Goal: Task Accomplishment & Management: Manage account settings

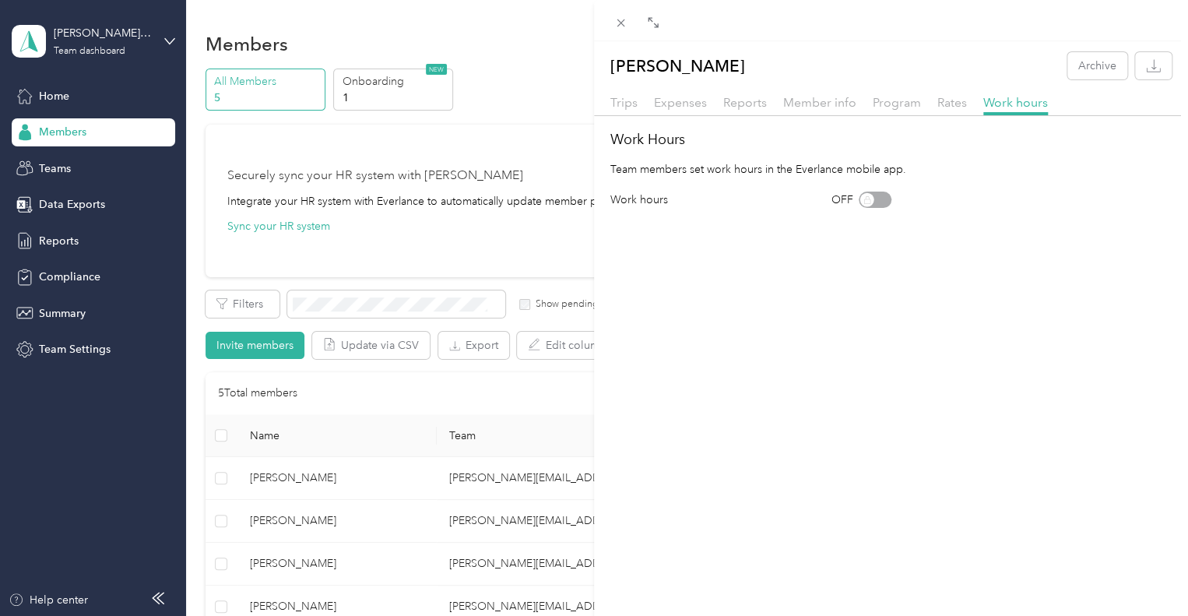
click at [53, 240] on div "[PERSON_NAME] Archive Trips Expenses Reports Member info Program Rates Work hou…" at bounding box center [594, 308] width 1188 height 616
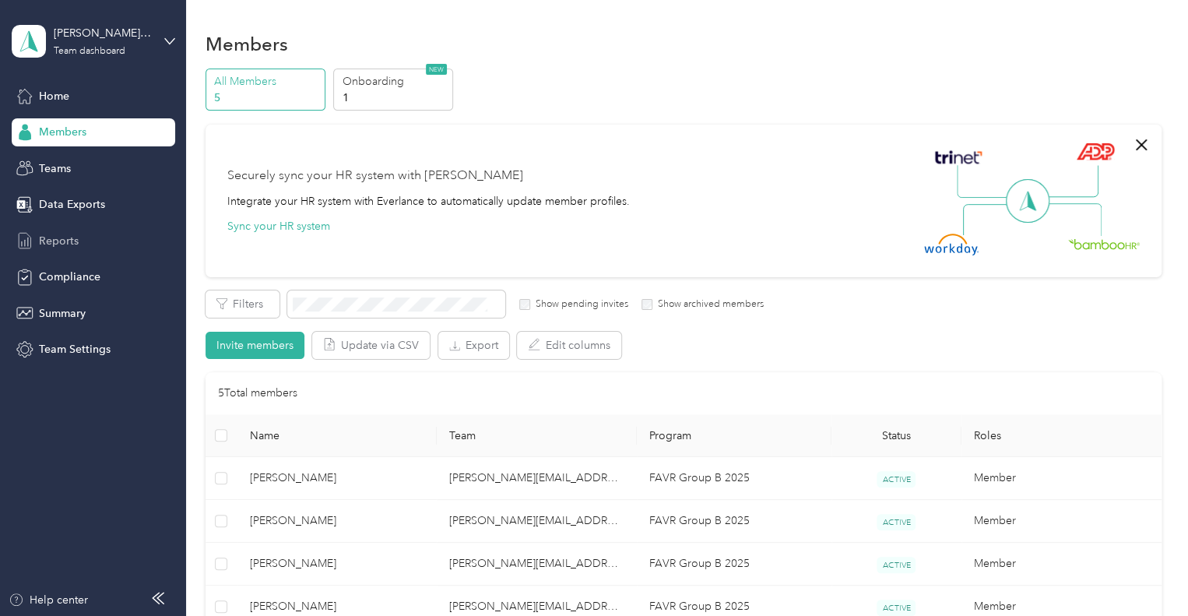
click at [72, 237] on span "Reports" at bounding box center [59, 241] width 40 height 16
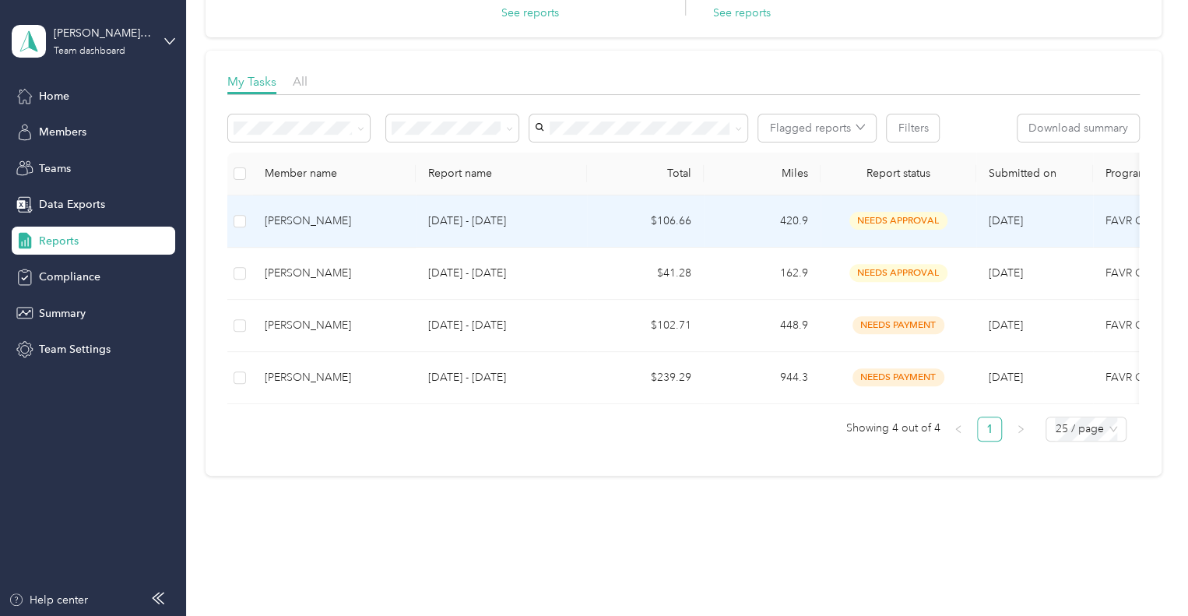
scroll to position [205, 0]
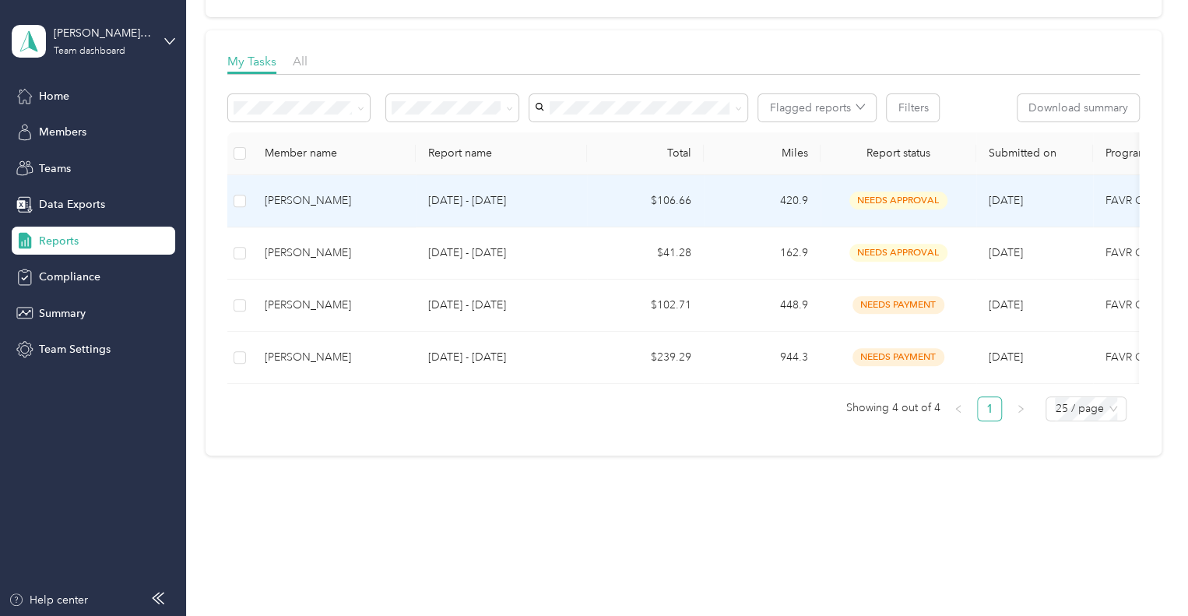
click at [578, 183] on td "[DATE] - [DATE]" at bounding box center [501, 201] width 171 height 52
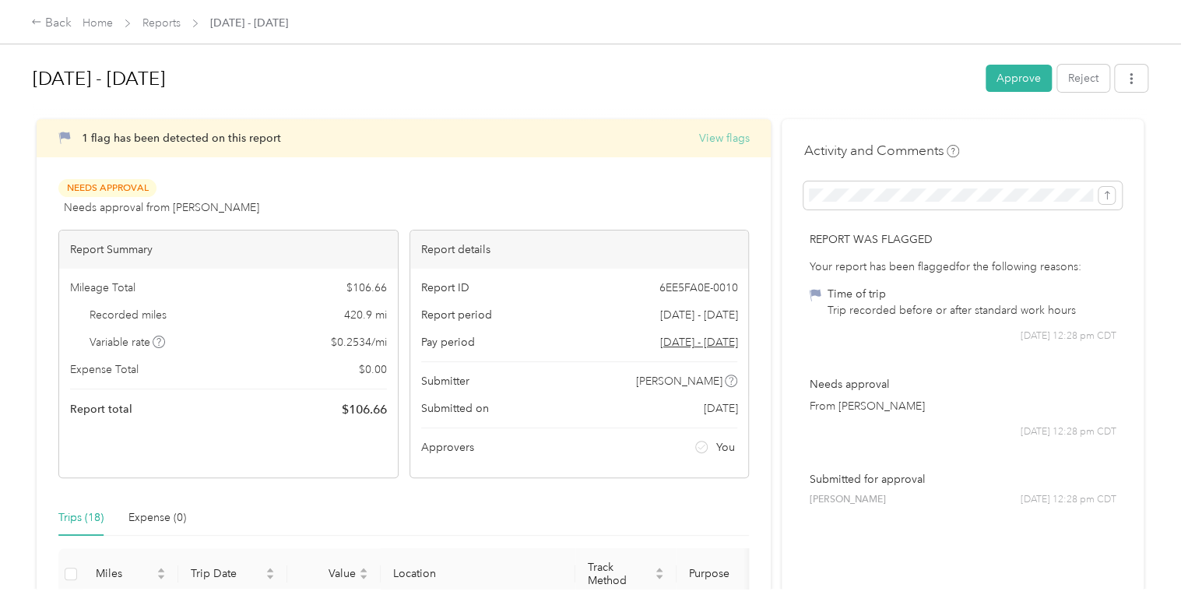
click at [722, 131] on button "View flags" at bounding box center [723, 138] width 51 height 16
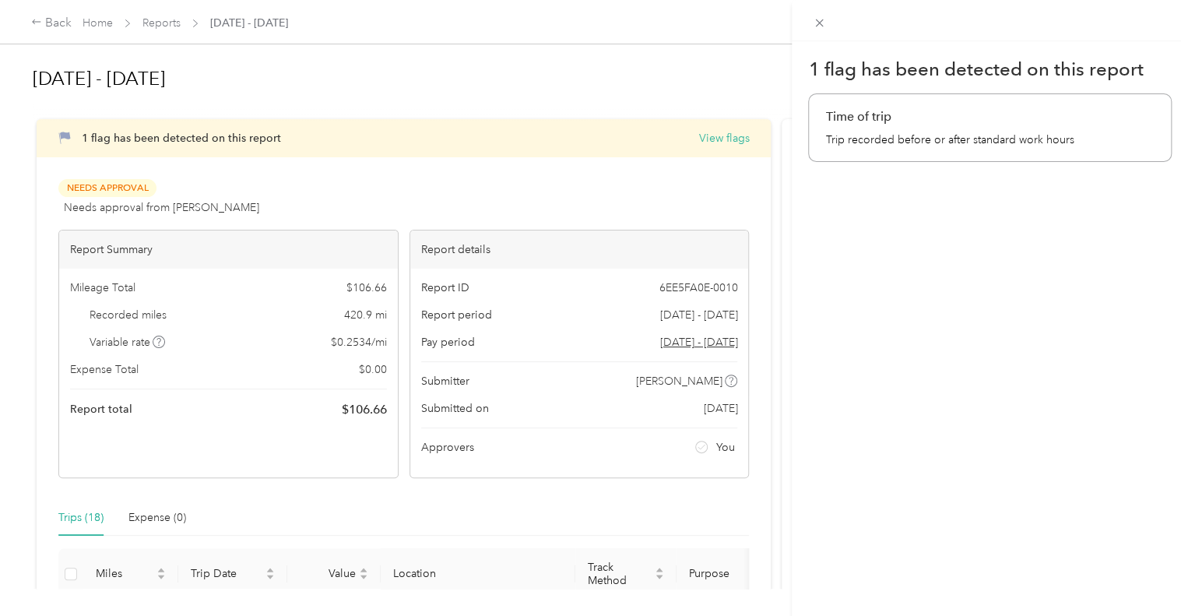
click at [718, 132] on div "1 flag has been detected on this report Time of trip Trip recorded before or af…" at bounding box center [594, 308] width 1188 height 616
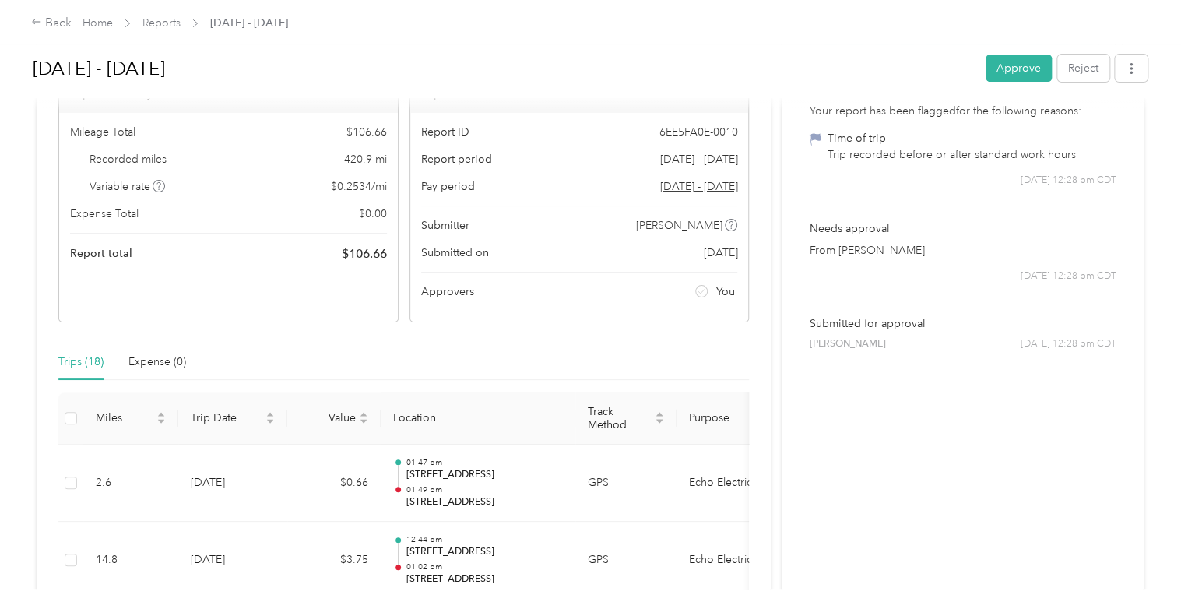
scroll to position [128, 0]
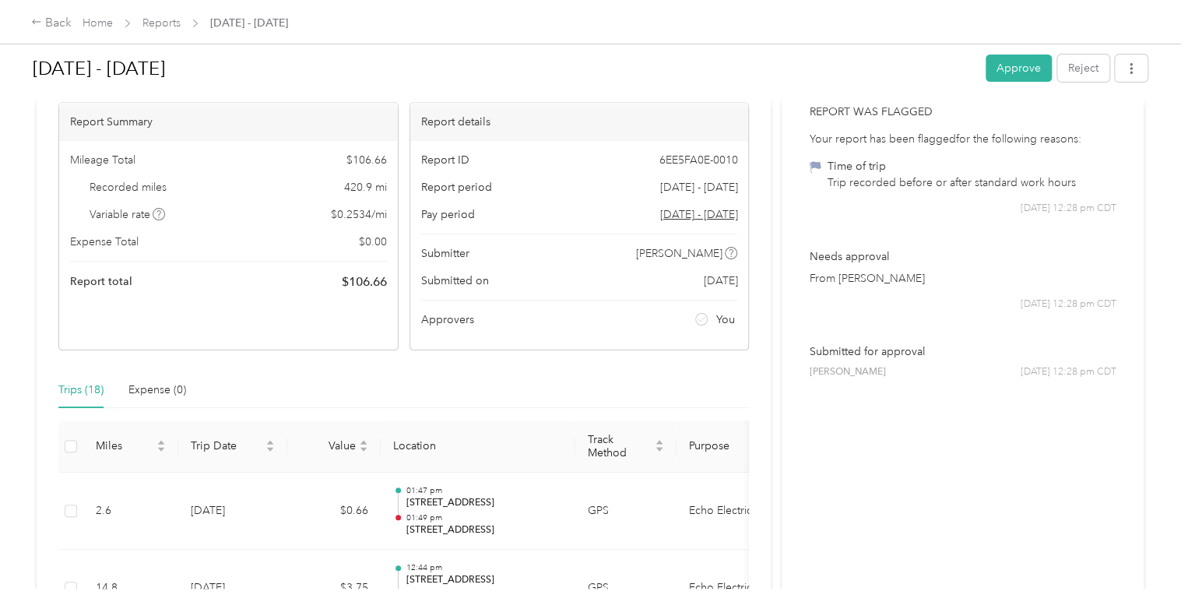
click at [872, 183] on div "Trip recorded before or after standard work hours" at bounding box center [951, 182] width 248 height 16
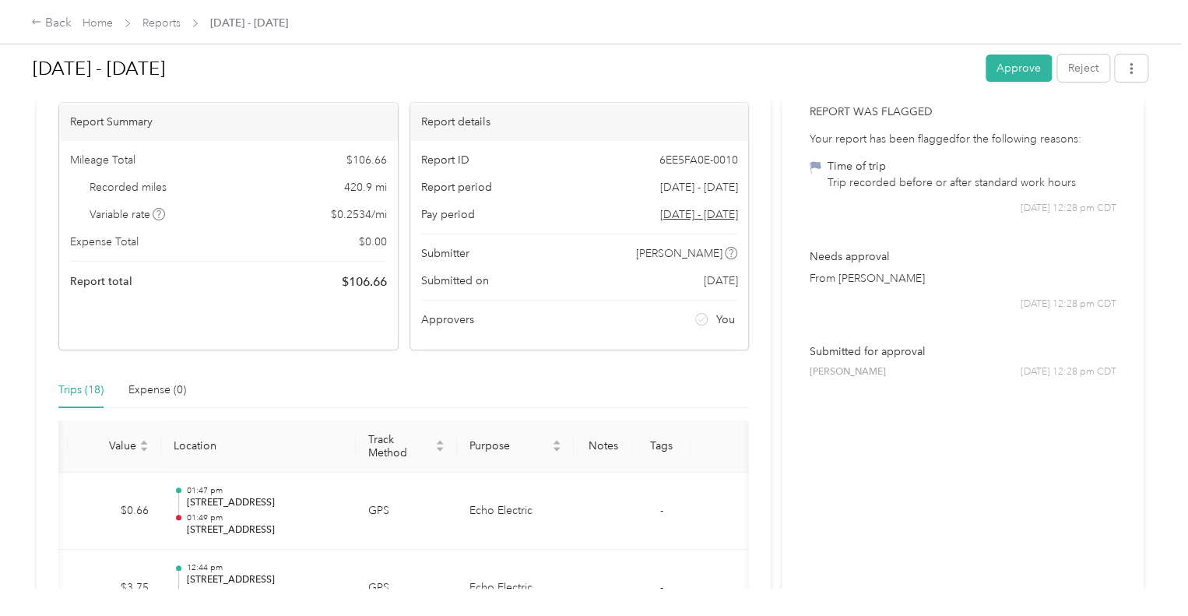
click at [844, 170] on div "Time of trip" at bounding box center [951, 166] width 248 height 16
click at [809, 169] on icon at bounding box center [815, 167] width 12 height 12
click at [810, 166] on icon at bounding box center [816, 167] width 12 height 12
click at [827, 180] on div "Trip recorded before or after standard work hours" at bounding box center [951, 182] width 248 height 16
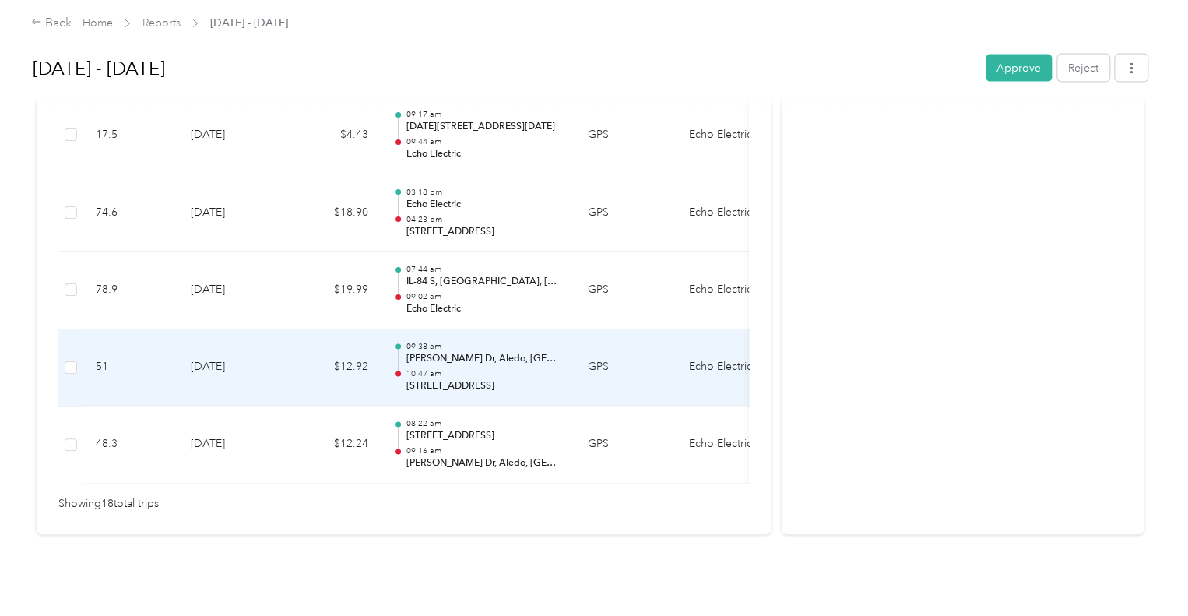
scroll to position [1529, 0]
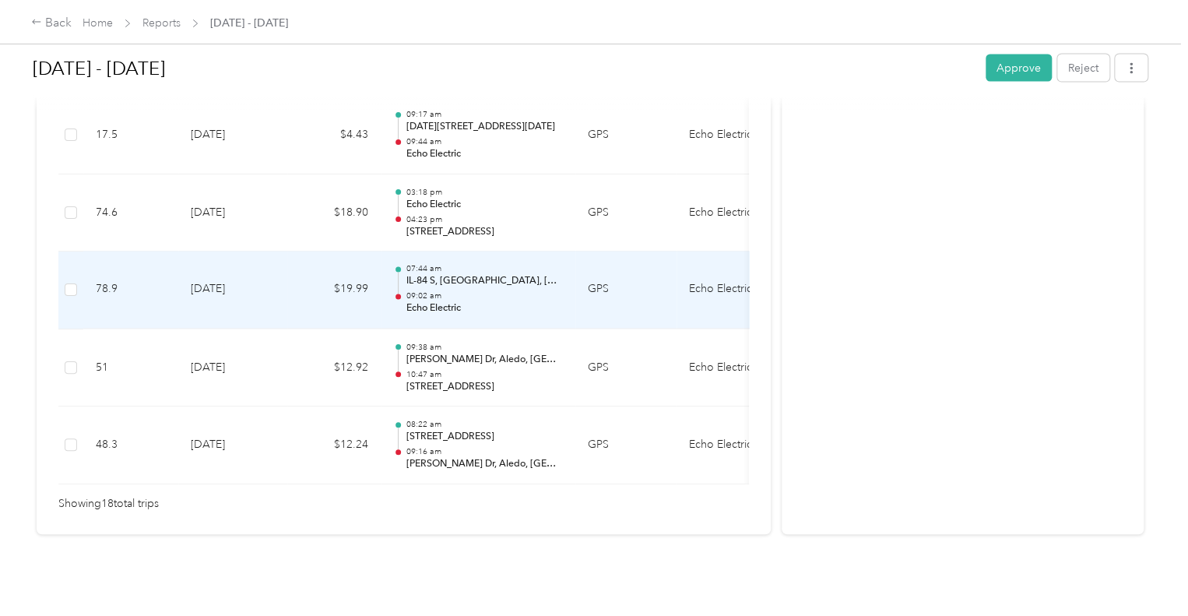
click at [448, 302] on p "Echo Electric" at bounding box center [484, 309] width 157 height 14
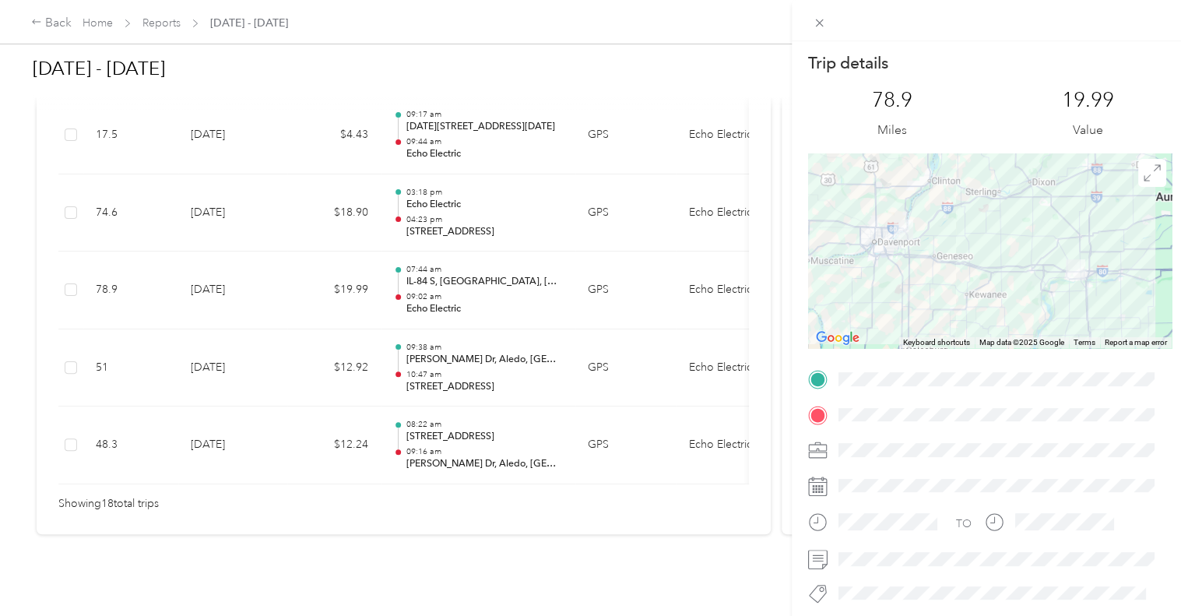
click at [476, 423] on div "Trip details This trip cannot be edited because it is either under review, appr…" at bounding box center [594, 308] width 1188 height 616
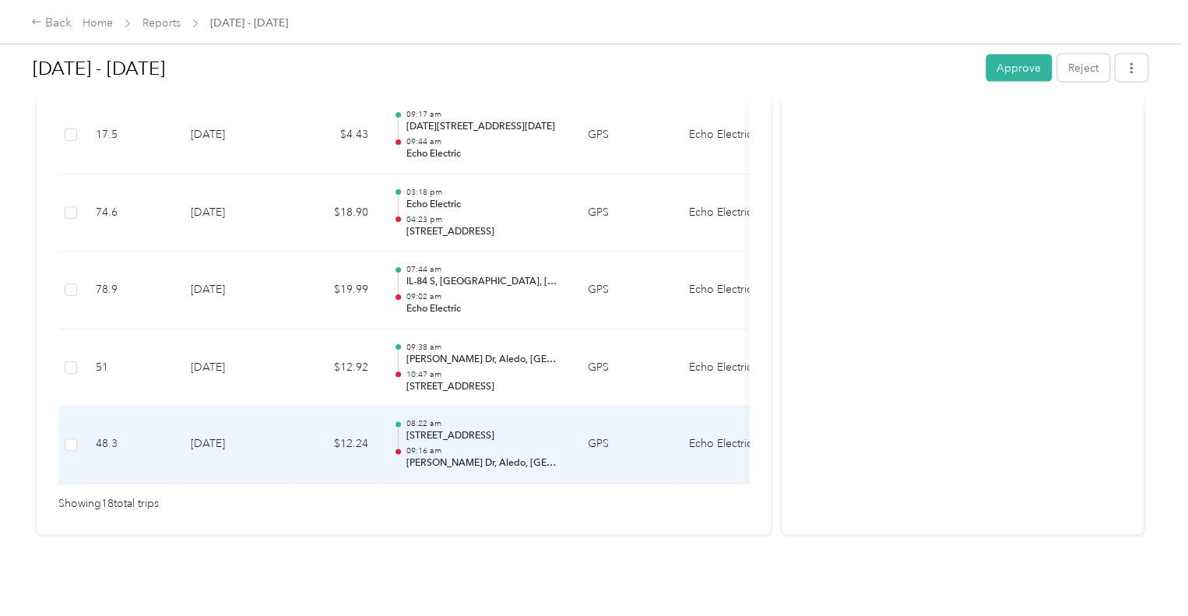
click at [474, 430] on p "[STREET_ADDRESS]" at bounding box center [484, 437] width 157 height 14
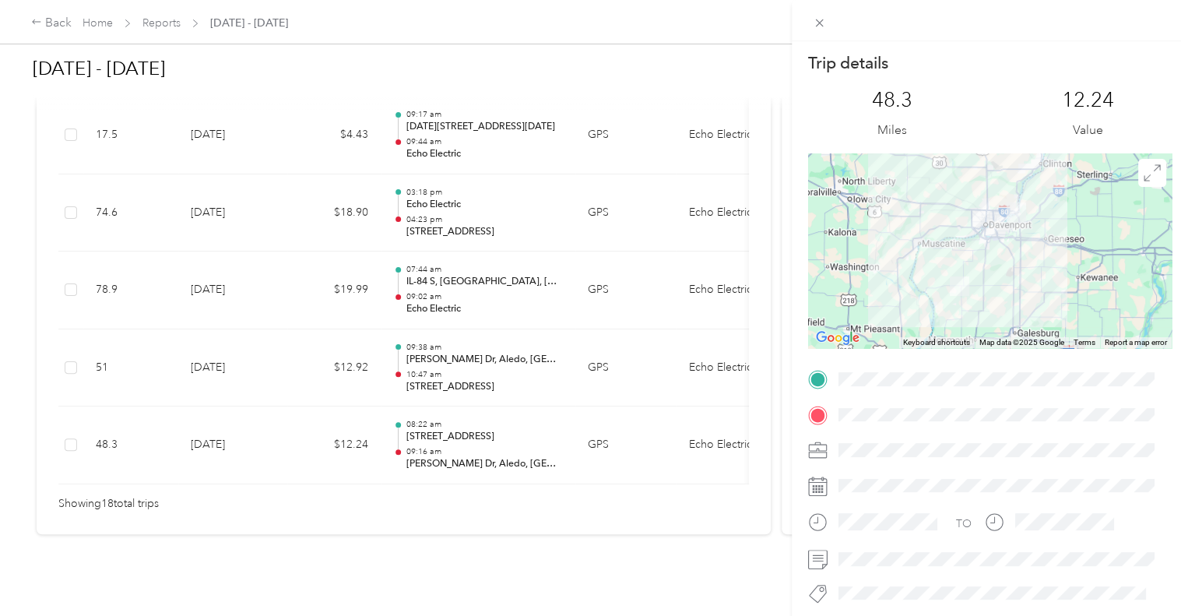
click at [458, 360] on div "Trip details This trip cannot be edited because it is either under review, appr…" at bounding box center [594, 308] width 1188 height 616
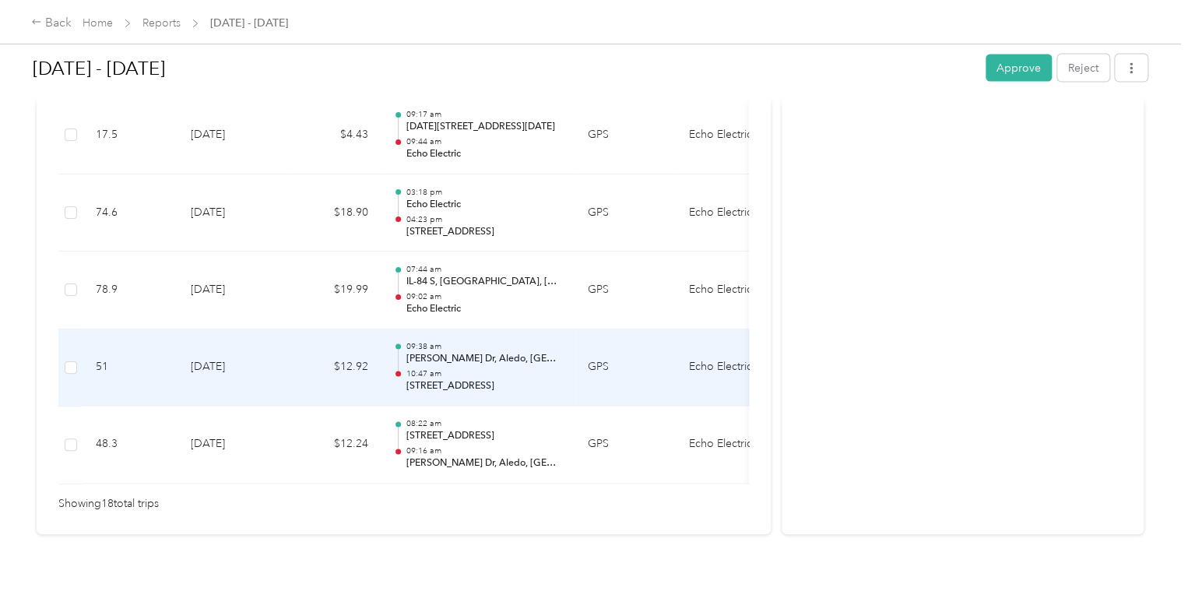
click at [451, 369] on p "10:47 am" at bounding box center [484, 374] width 157 height 11
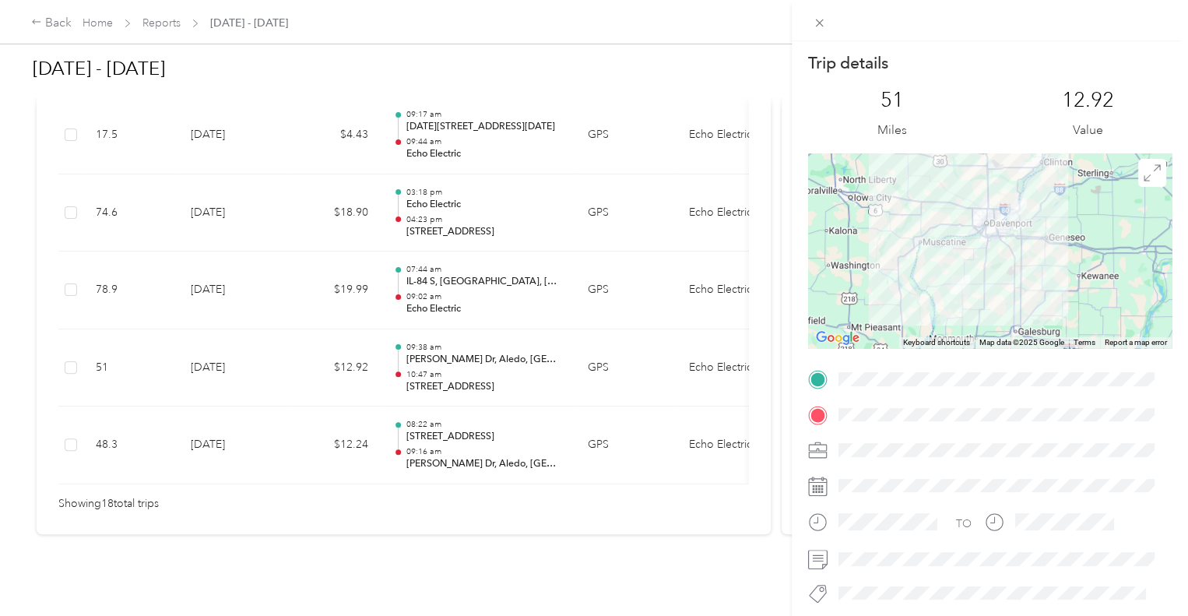
click at [415, 176] on div "Trip details This trip cannot be edited because it is either under review, appr…" at bounding box center [594, 308] width 1188 height 616
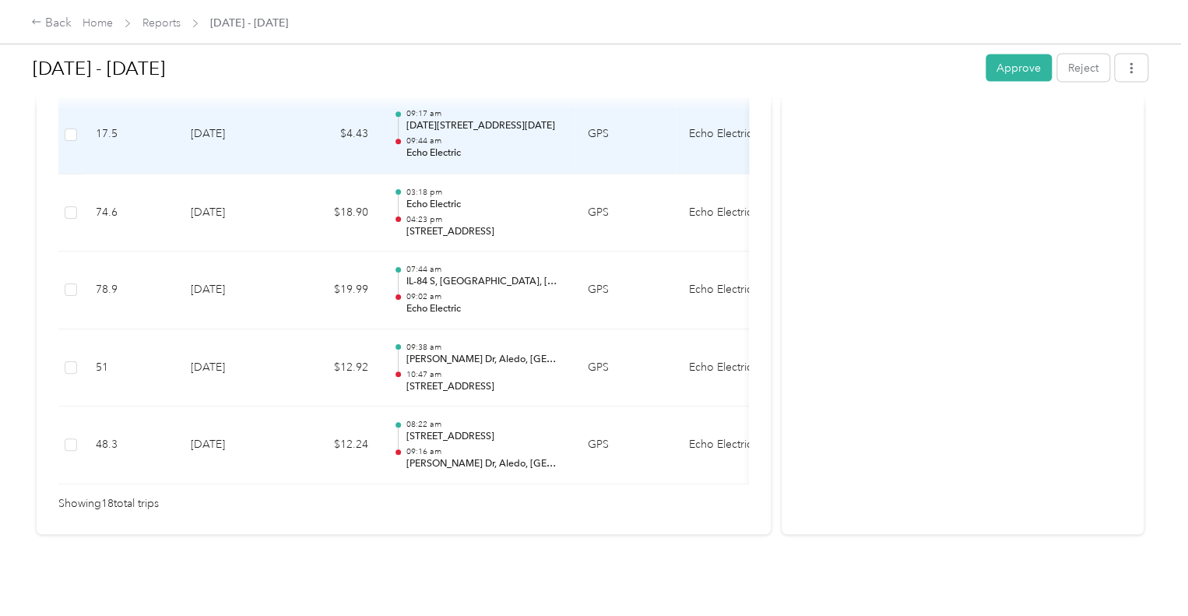
click at [457, 111] on div "09:17 am [DATE][STREET_ADDRESS][DATE] 09:44 am Echo Electric" at bounding box center [484, 135] width 157 height 52
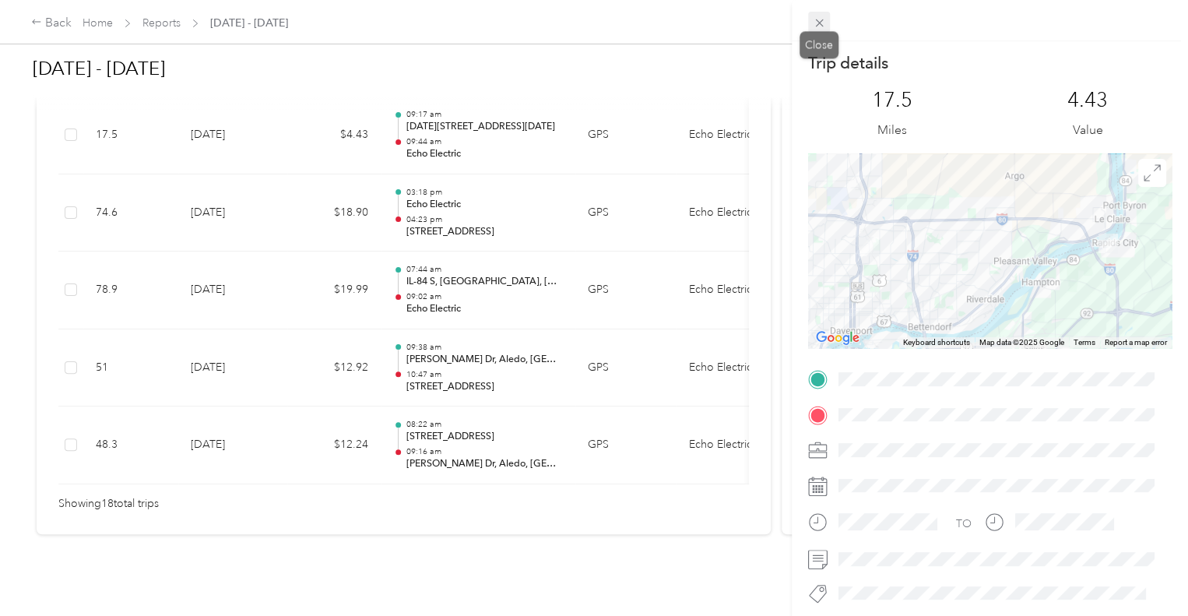
click at [819, 27] on icon at bounding box center [819, 22] width 13 height 13
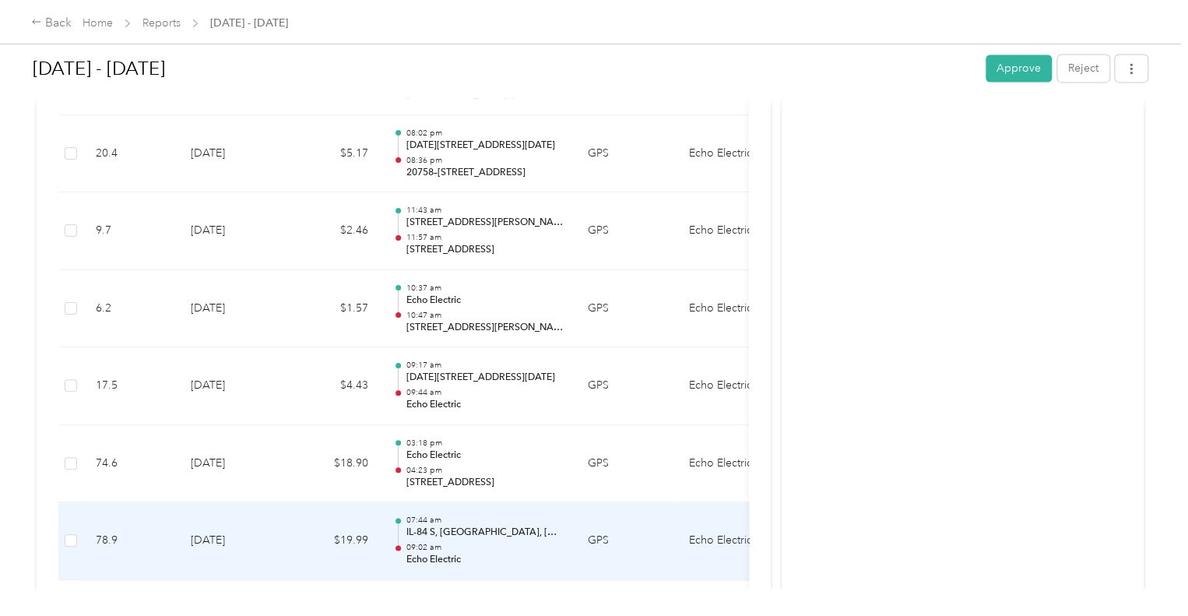
scroll to position [1217, 0]
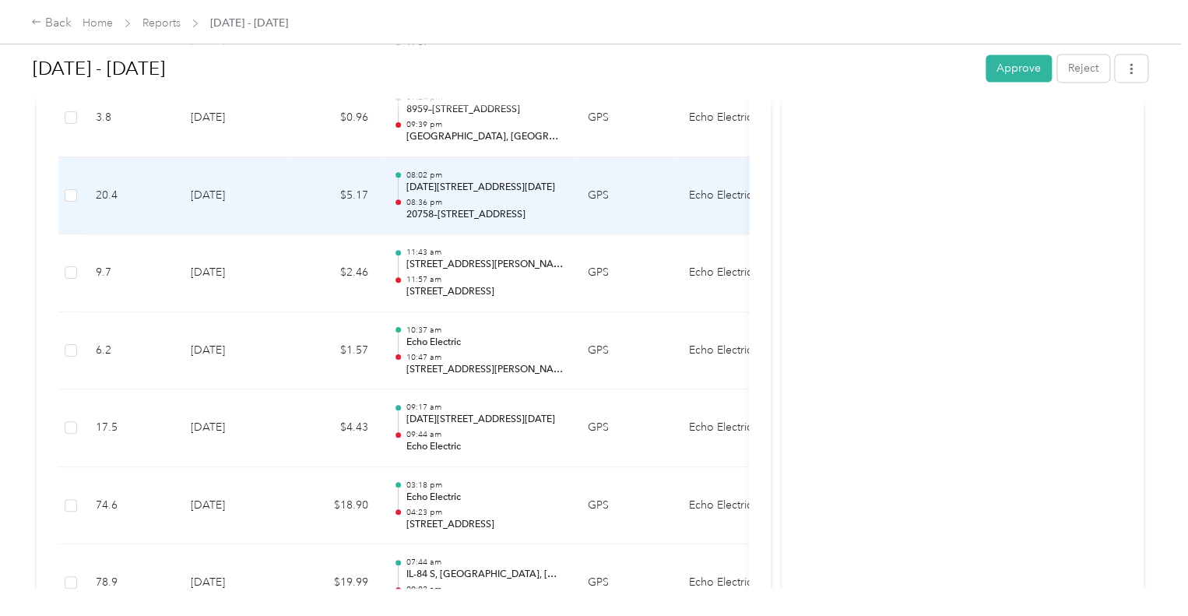
click at [455, 187] on p "[DATE][STREET_ADDRESS][DATE]" at bounding box center [484, 188] width 157 height 14
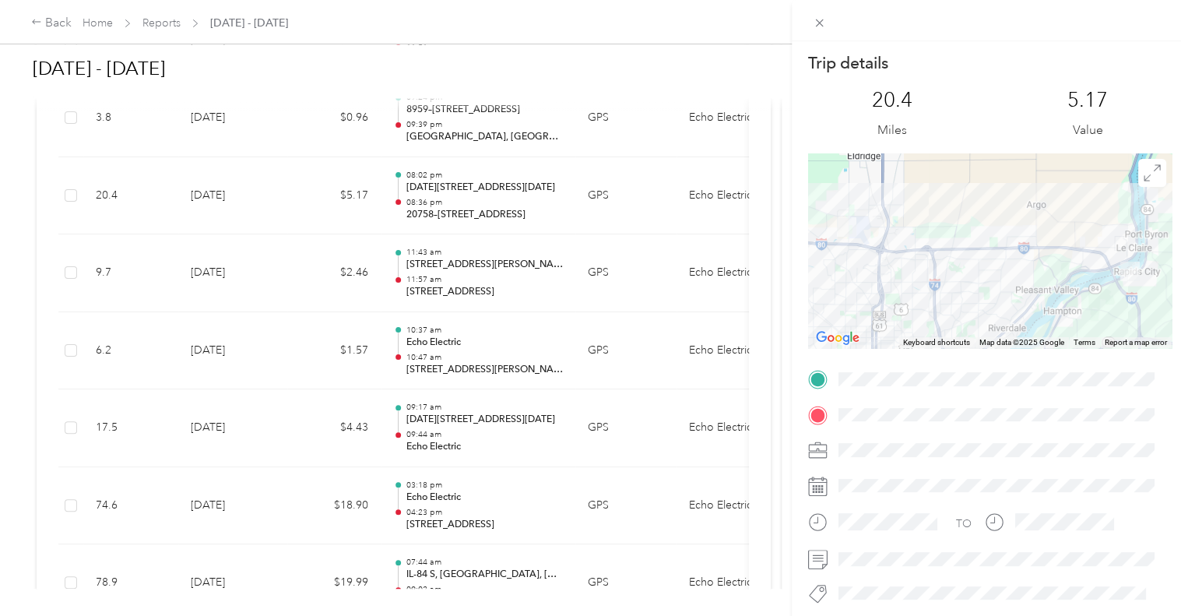
drag, startPoint x: 806, startPoint y: 23, endPoint x: 814, endPoint y: 18, distance: 10.1
click at [806, 21] on div at bounding box center [990, 20] width 396 height 41
click at [816, 17] on icon at bounding box center [819, 22] width 13 height 13
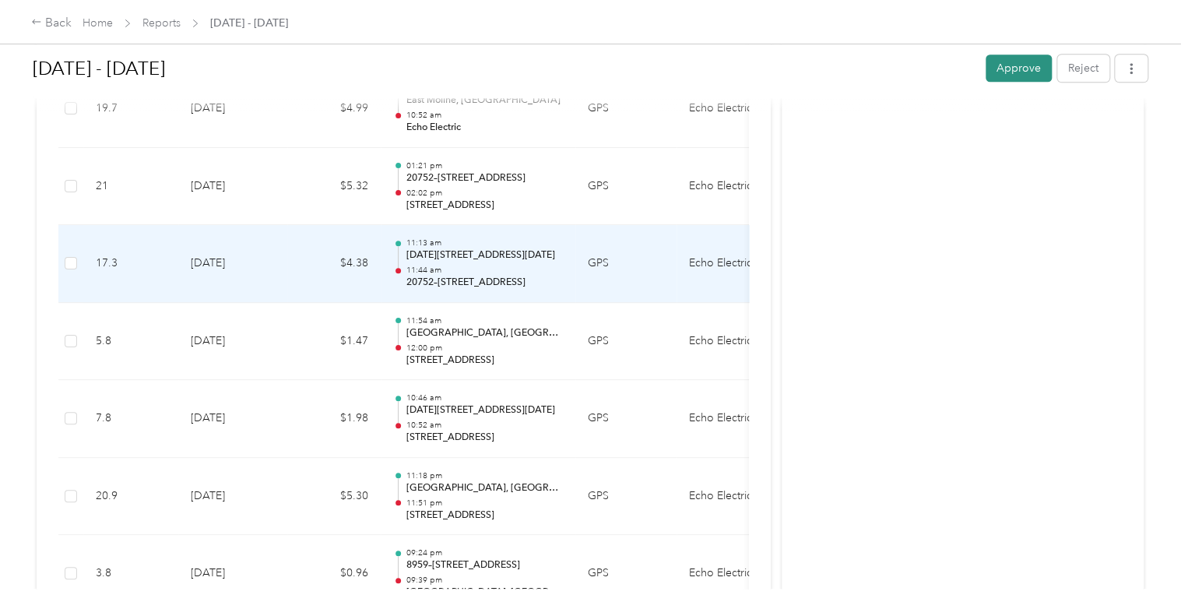
scroll to position [750, 0]
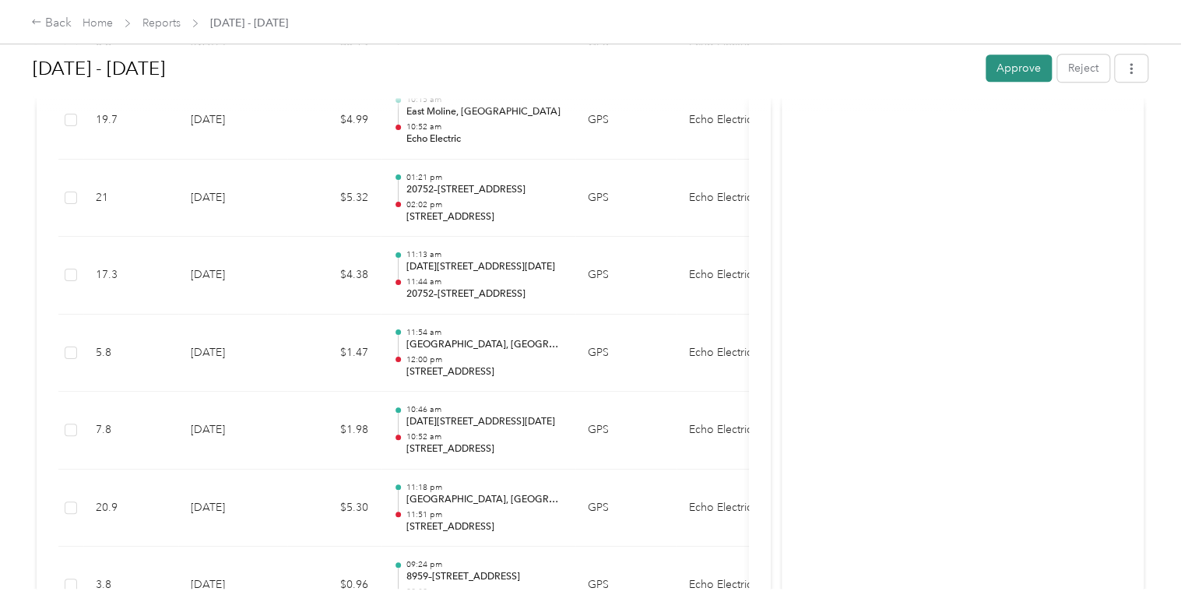
click at [1010, 59] on button "Approve" at bounding box center [1018, 67] width 66 height 27
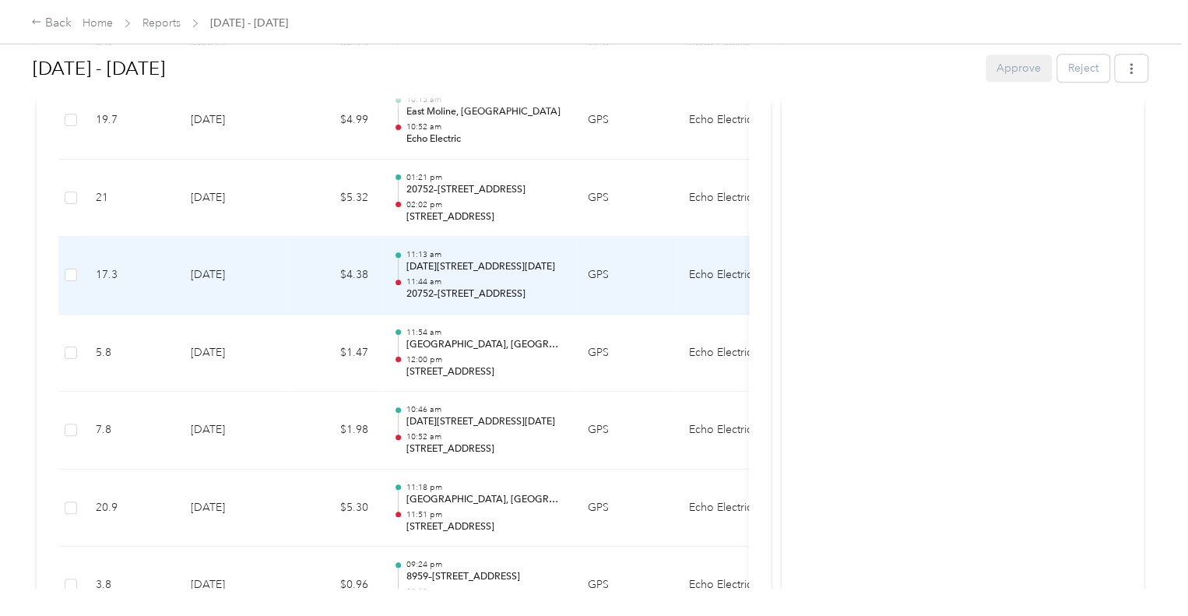
scroll to position [712, 0]
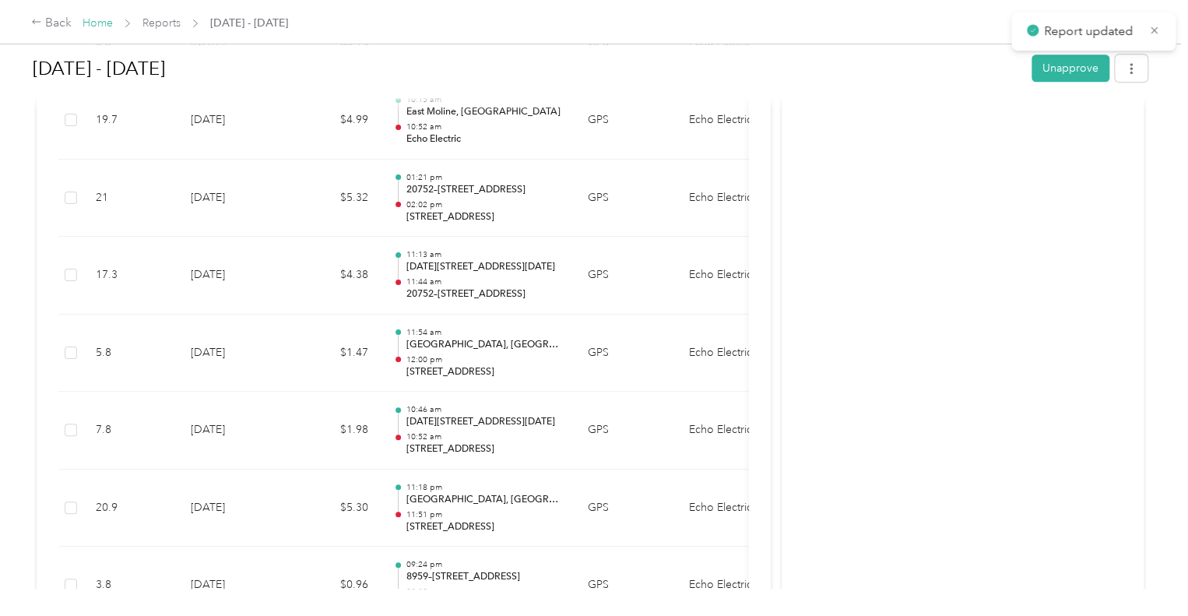
click at [90, 26] on link "Home" at bounding box center [98, 22] width 30 height 13
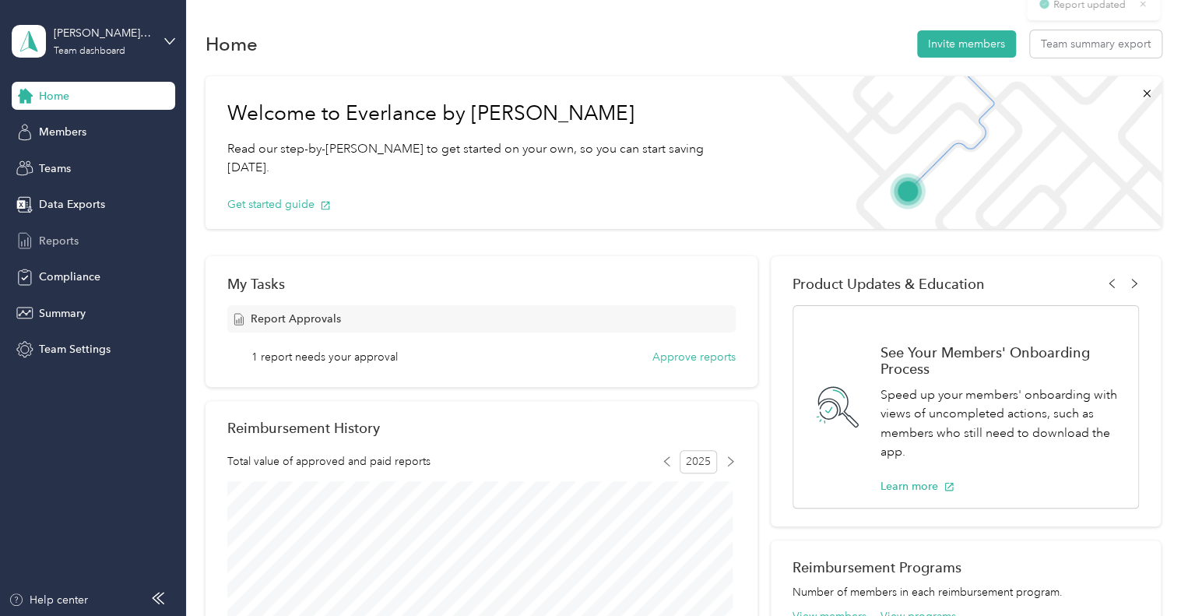
click at [40, 235] on span "Reports" at bounding box center [59, 241] width 40 height 16
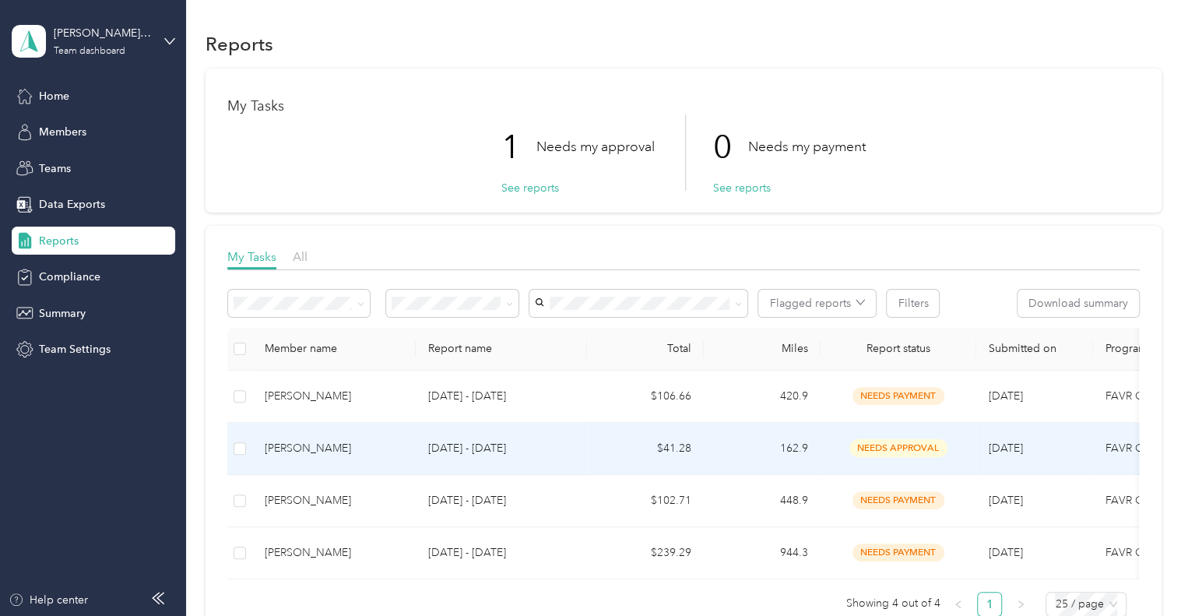
click at [592, 442] on td "$41.28" at bounding box center [645, 449] width 117 height 52
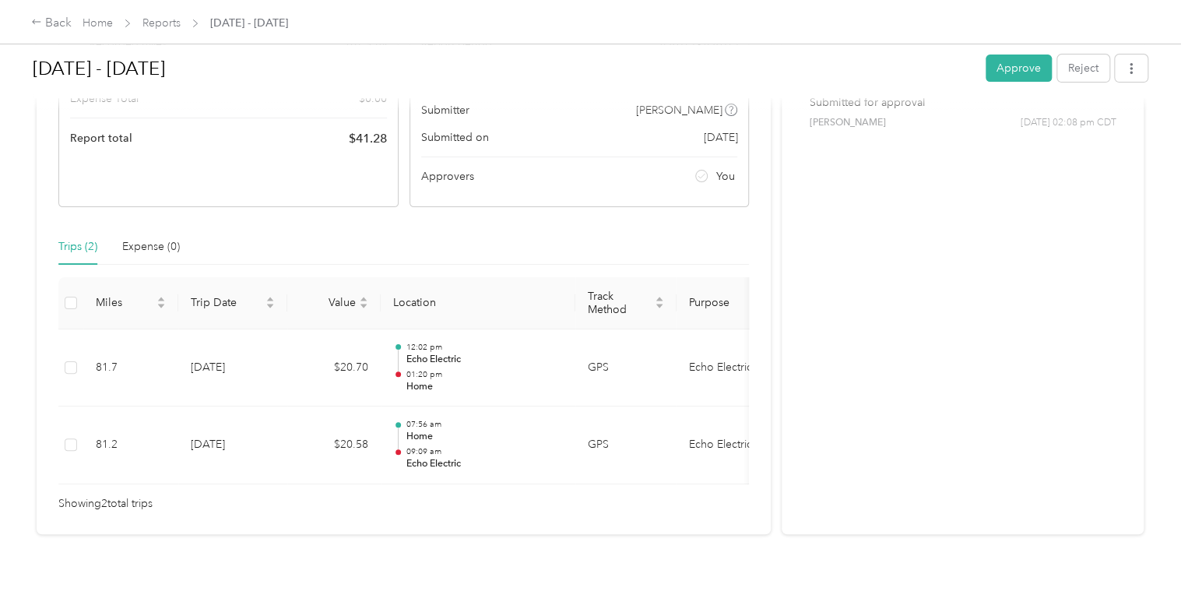
scroll to position [255, 0]
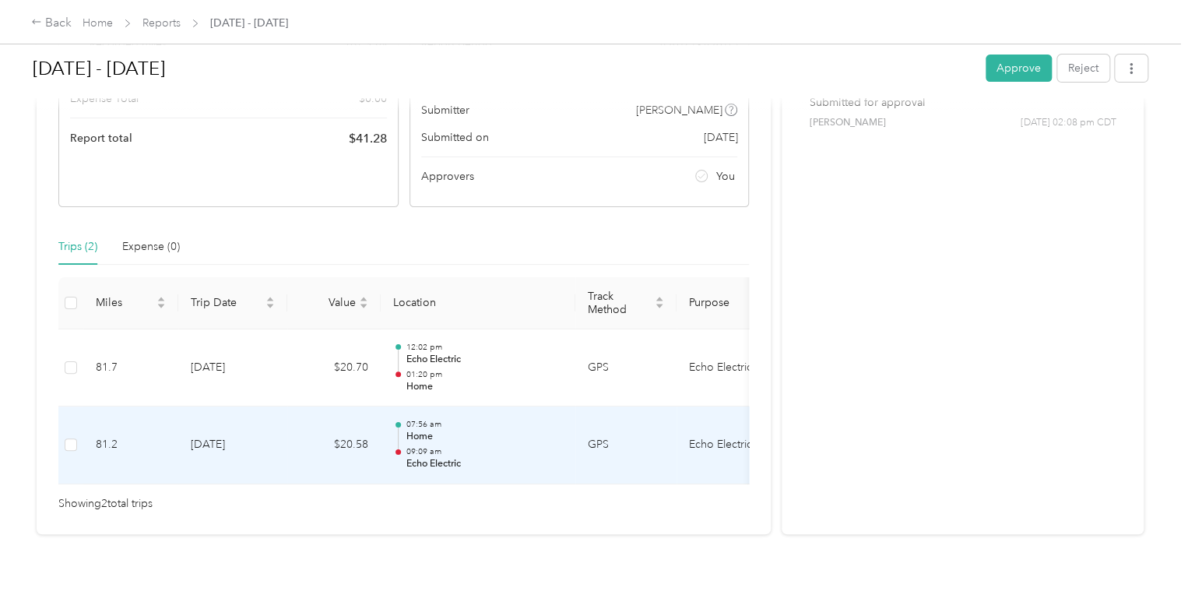
click at [476, 457] on p "Echo Electric" at bounding box center [484, 464] width 157 height 14
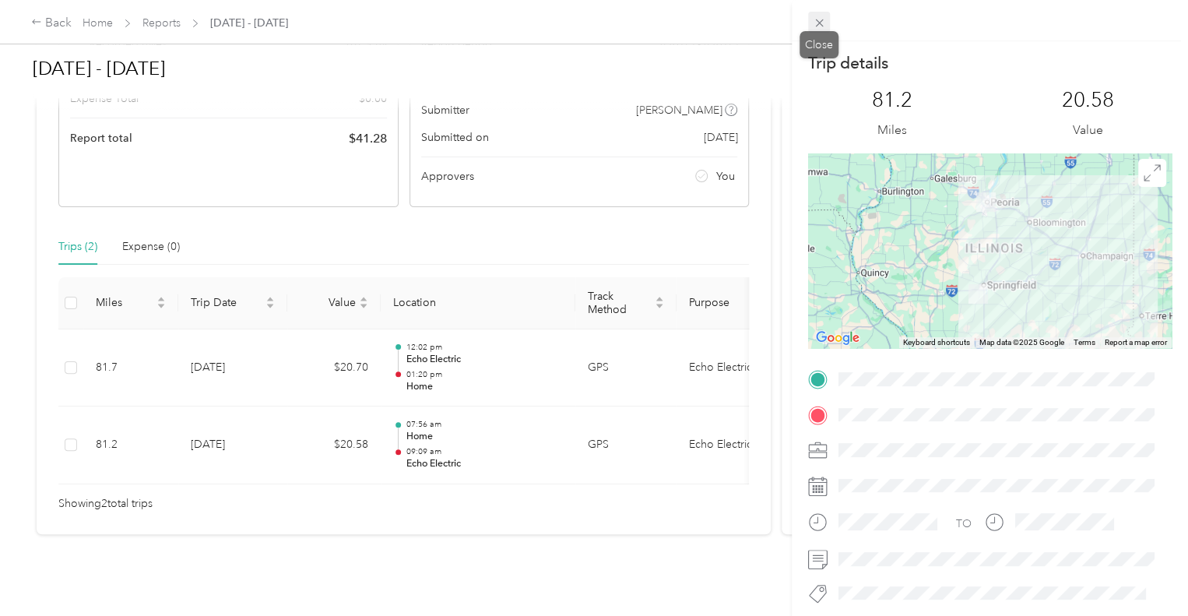
click at [819, 22] on icon at bounding box center [819, 23] width 8 height 8
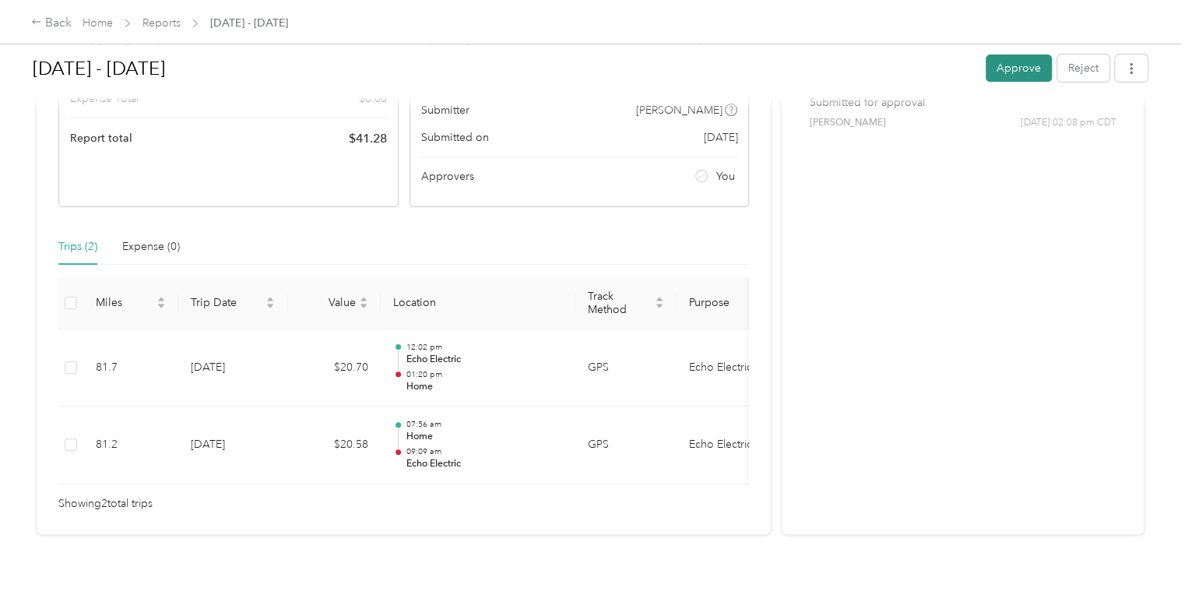
click at [1014, 62] on button "Approve" at bounding box center [1018, 67] width 66 height 27
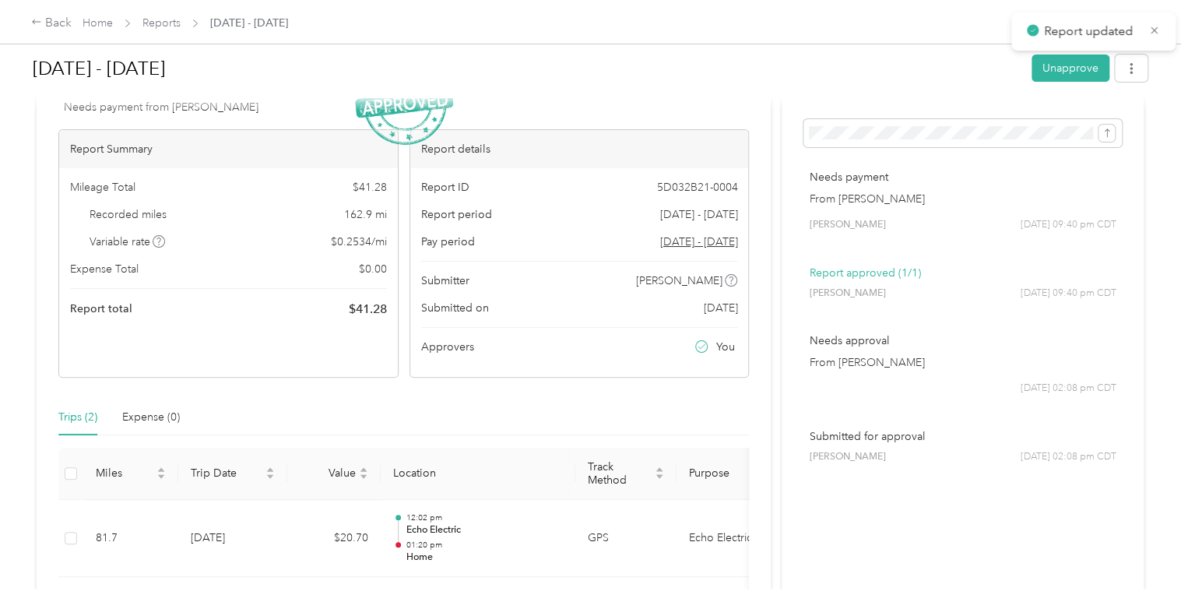
scroll to position [0, 0]
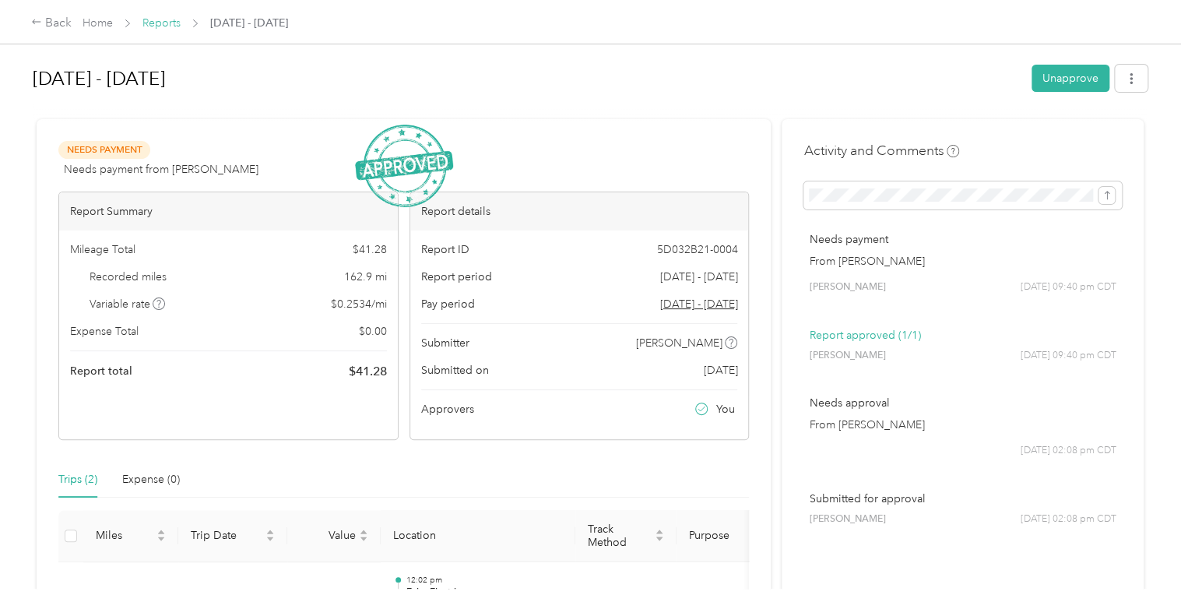
click at [168, 17] on link "Reports" at bounding box center [161, 22] width 38 height 13
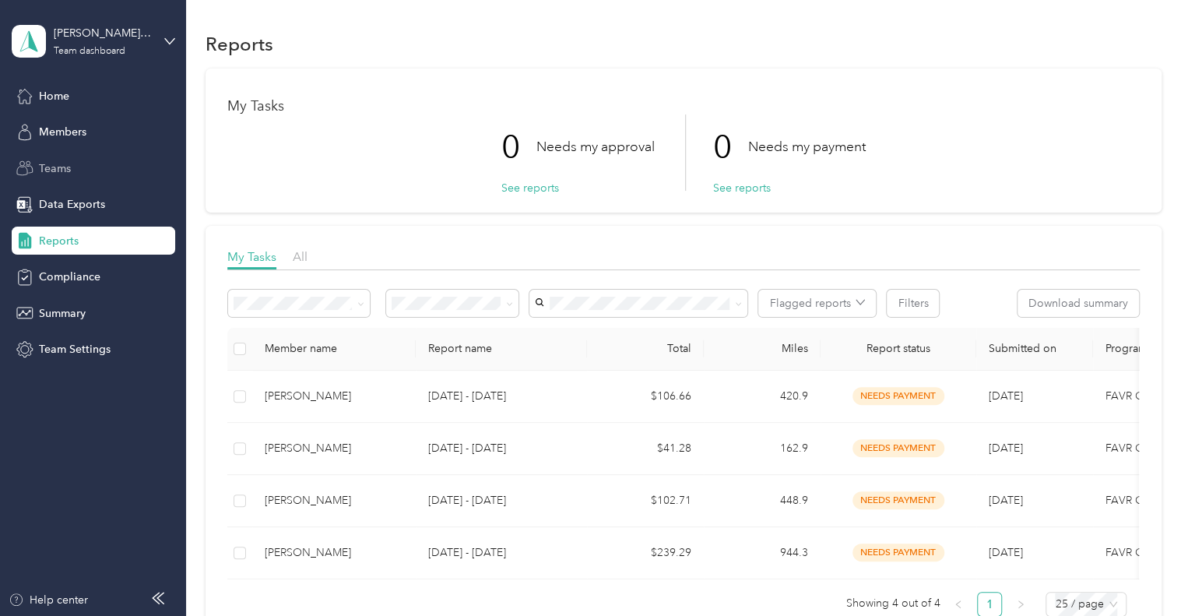
click at [73, 177] on div "Teams" at bounding box center [93, 168] width 163 height 28
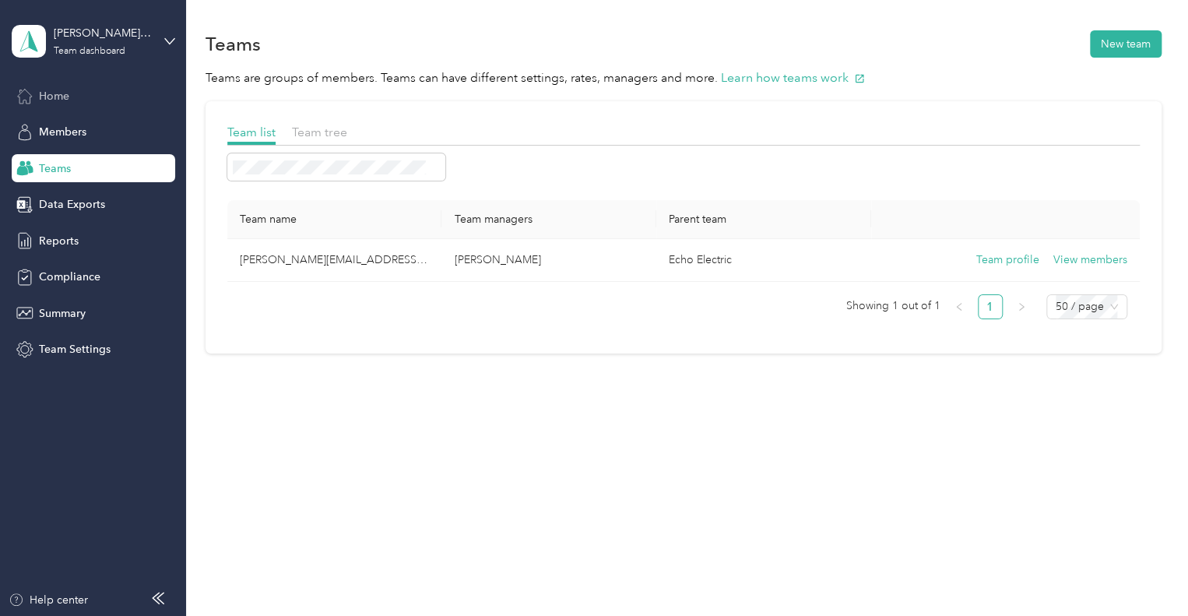
click at [42, 100] on span "Home" at bounding box center [54, 96] width 30 height 16
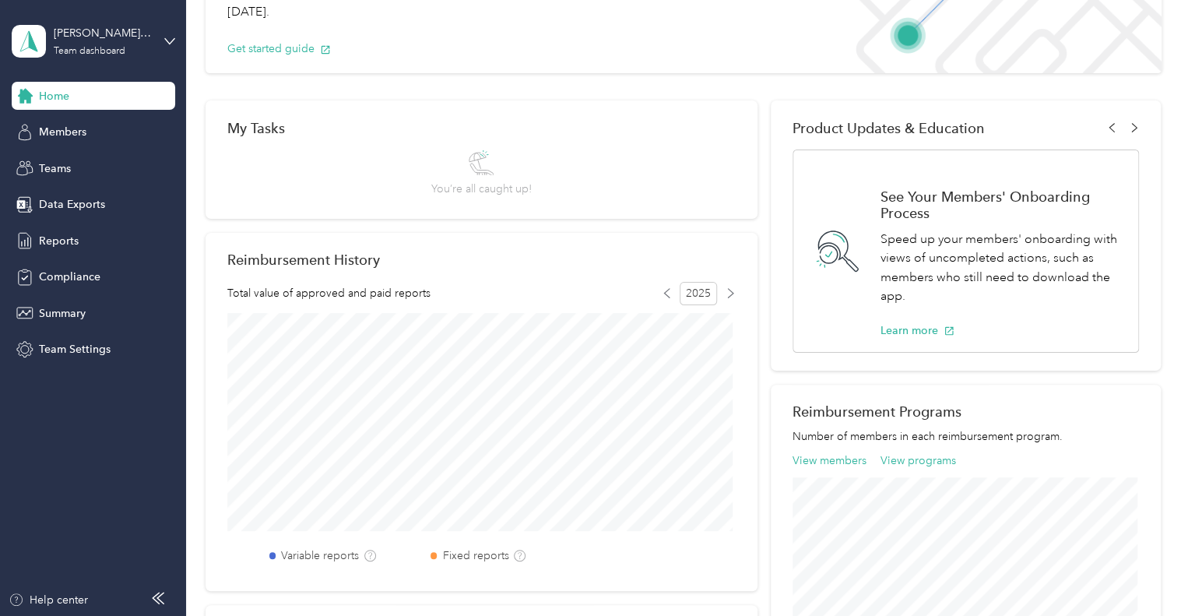
scroll to position [234, 0]
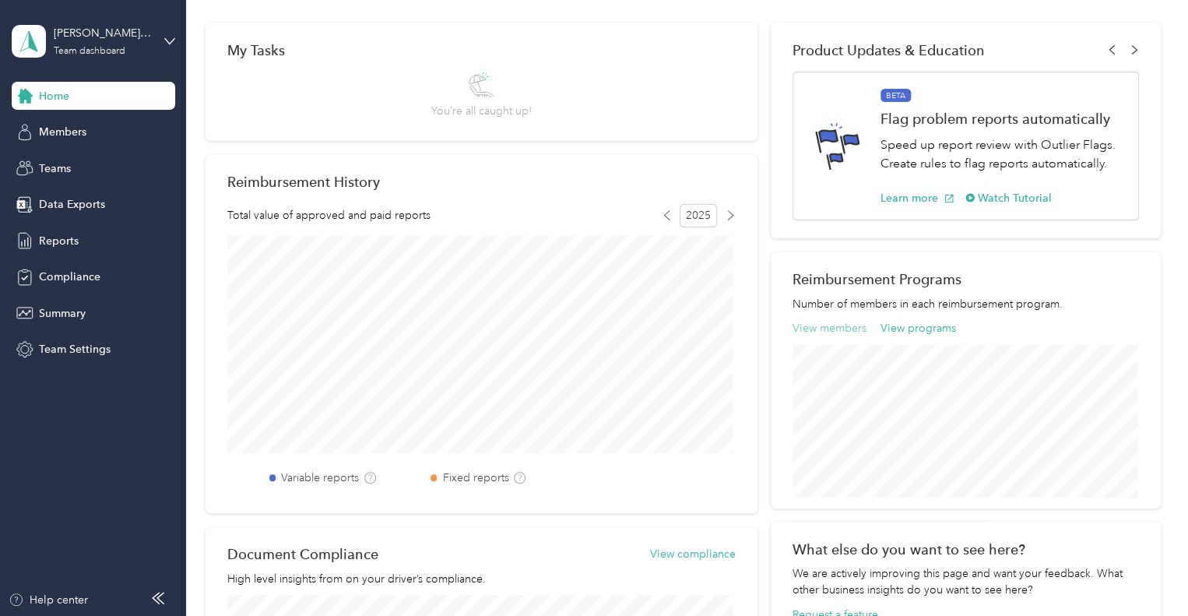
click at [837, 332] on button "View members" at bounding box center [829, 328] width 74 height 16
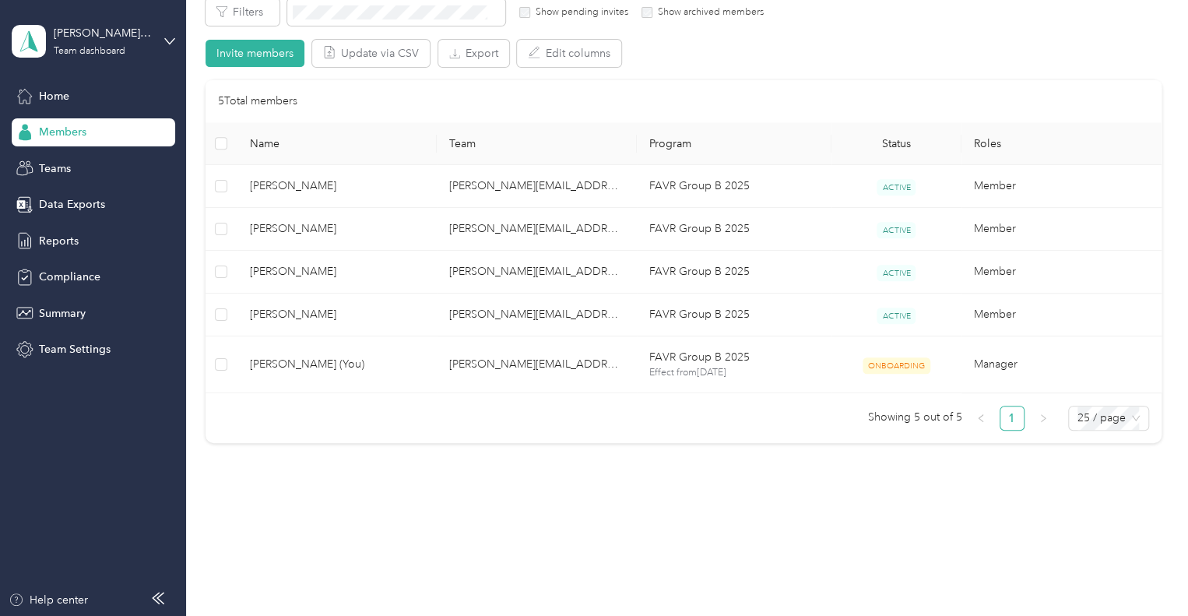
scroll to position [214, 0]
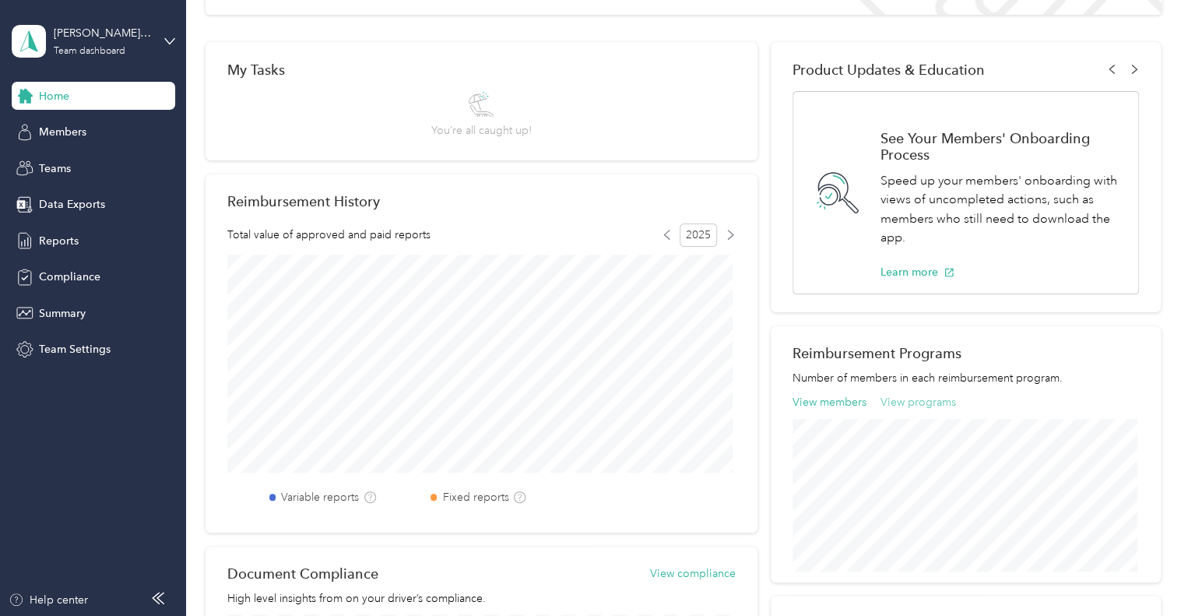
click at [914, 403] on button "View programs" at bounding box center [918, 402] width 76 height 16
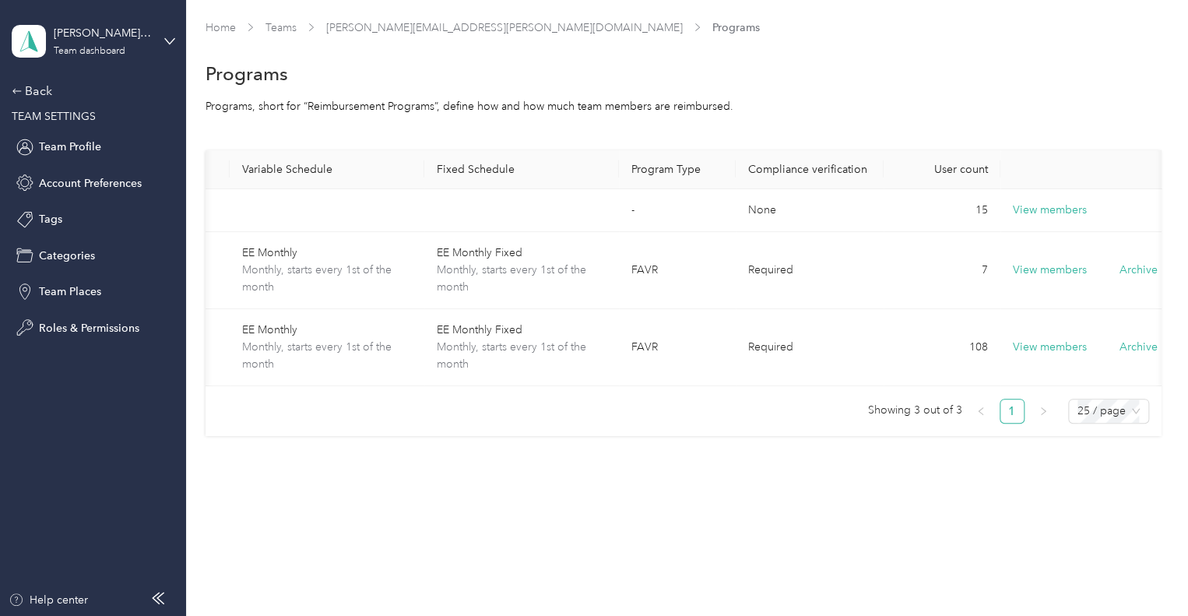
scroll to position [0, 196]
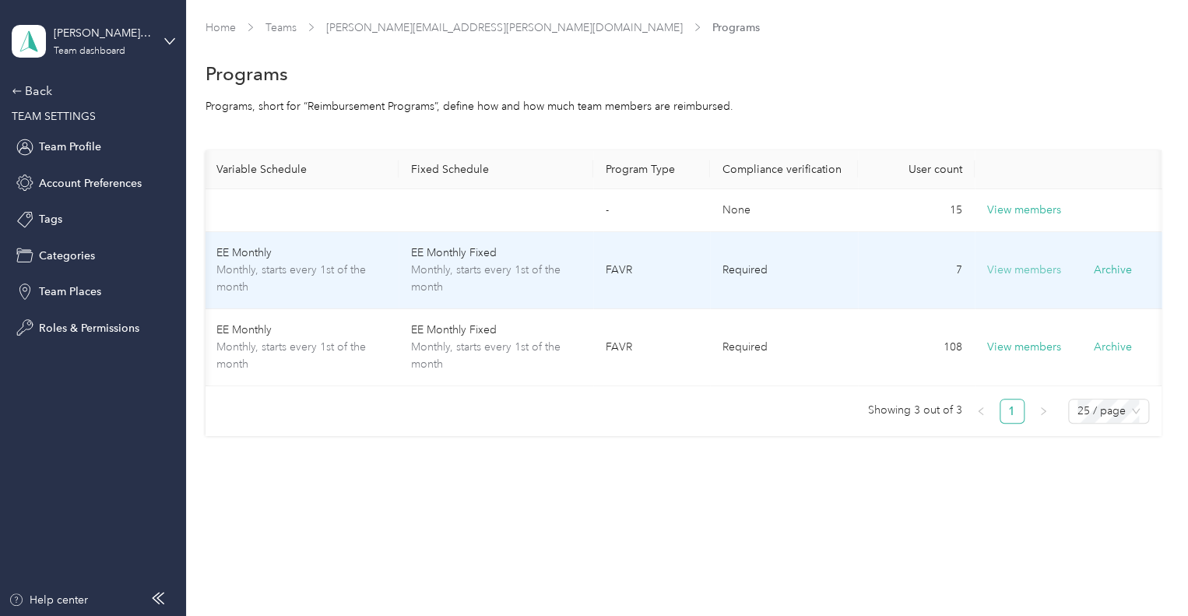
click at [1023, 270] on button "View members" at bounding box center [1024, 270] width 74 height 17
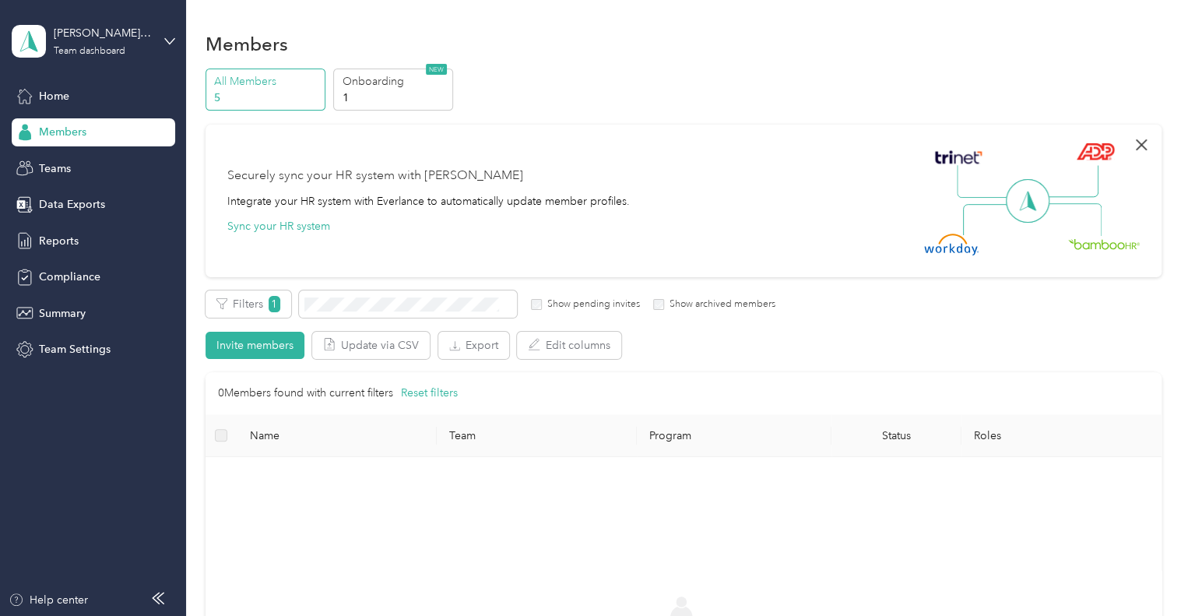
click at [1133, 146] on icon "button" at bounding box center [1141, 144] width 19 height 19
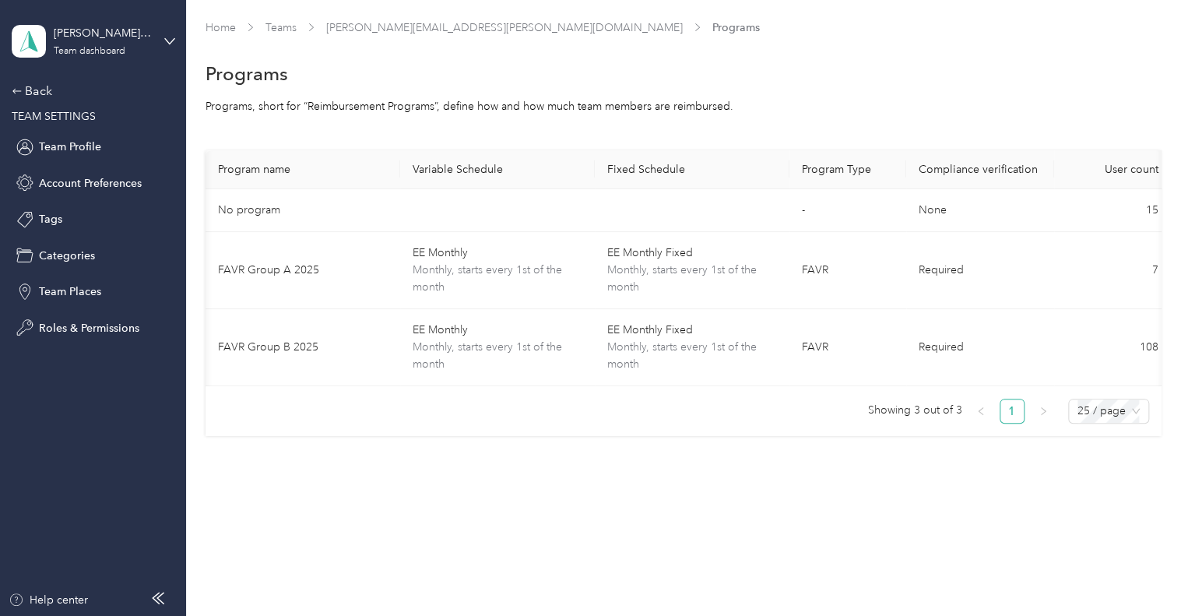
scroll to position [0, 196]
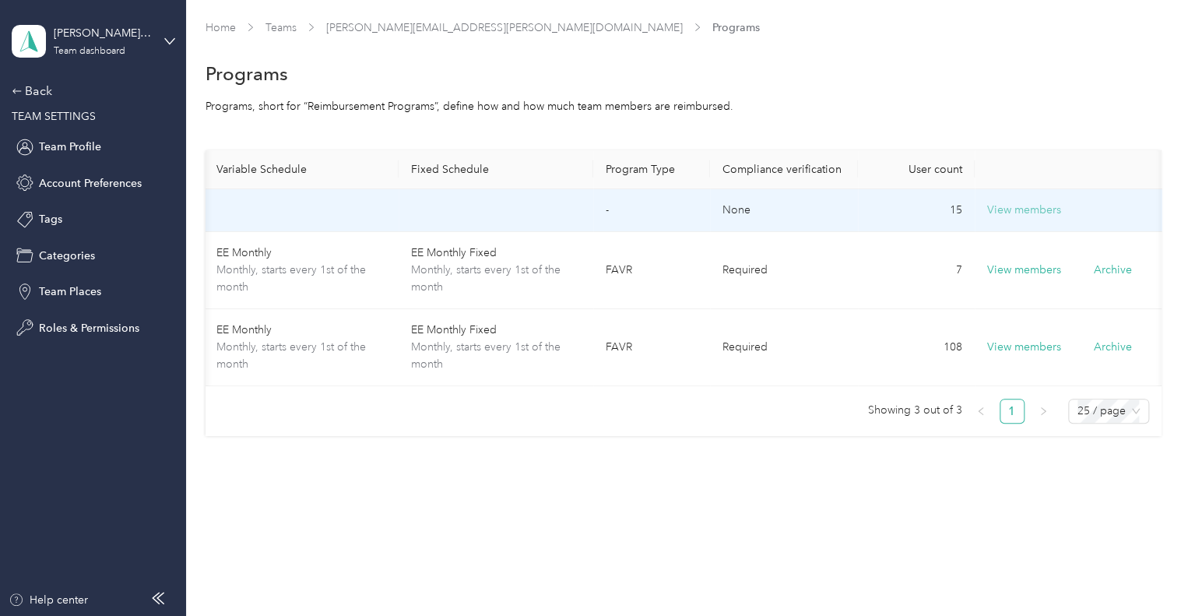
click at [1012, 205] on button "View members" at bounding box center [1024, 210] width 74 height 17
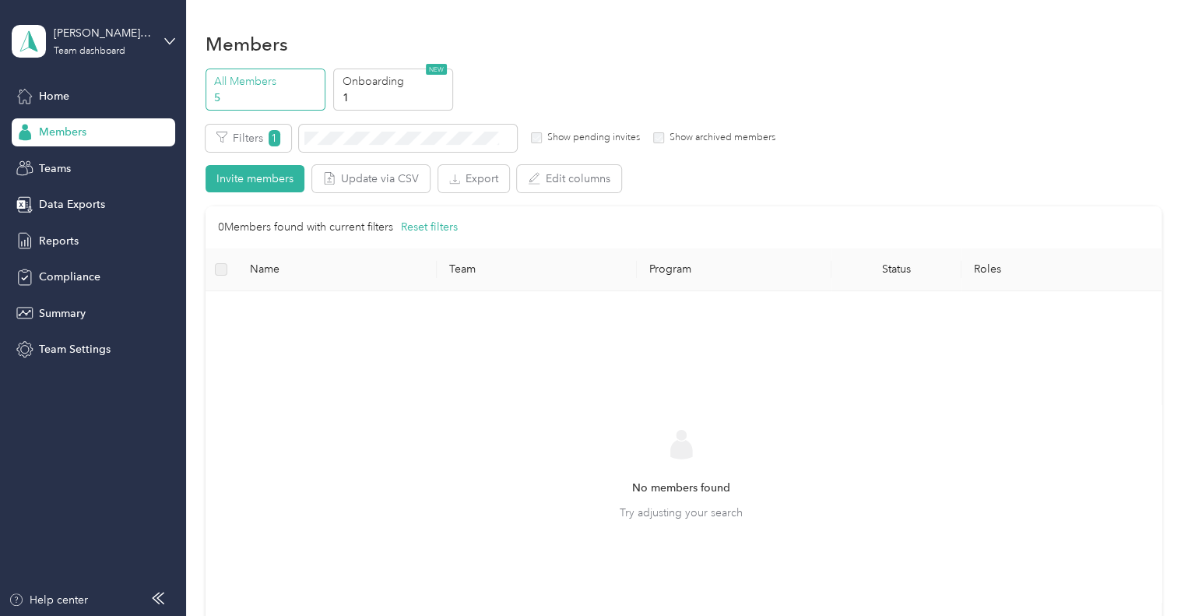
click at [67, 131] on span "Members" at bounding box center [62, 132] width 47 height 16
click at [62, 97] on span "Home" at bounding box center [54, 96] width 30 height 16
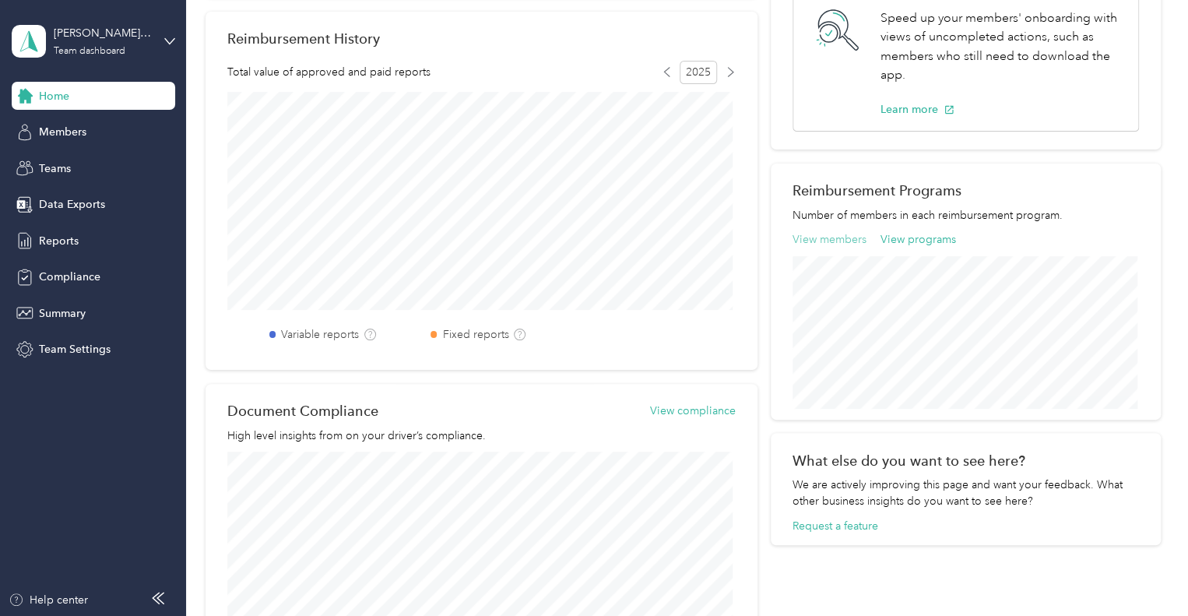
scroll to position [389, 0]
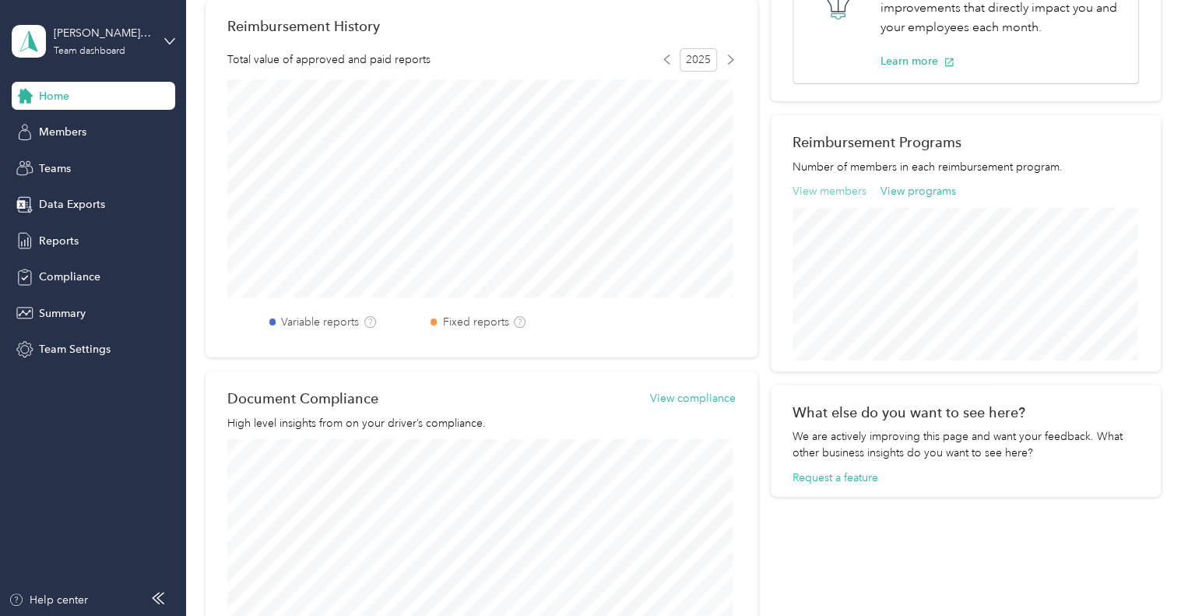
click at [831, 195] on button "View members" at bounding box center [829, 191] width 74 height 16
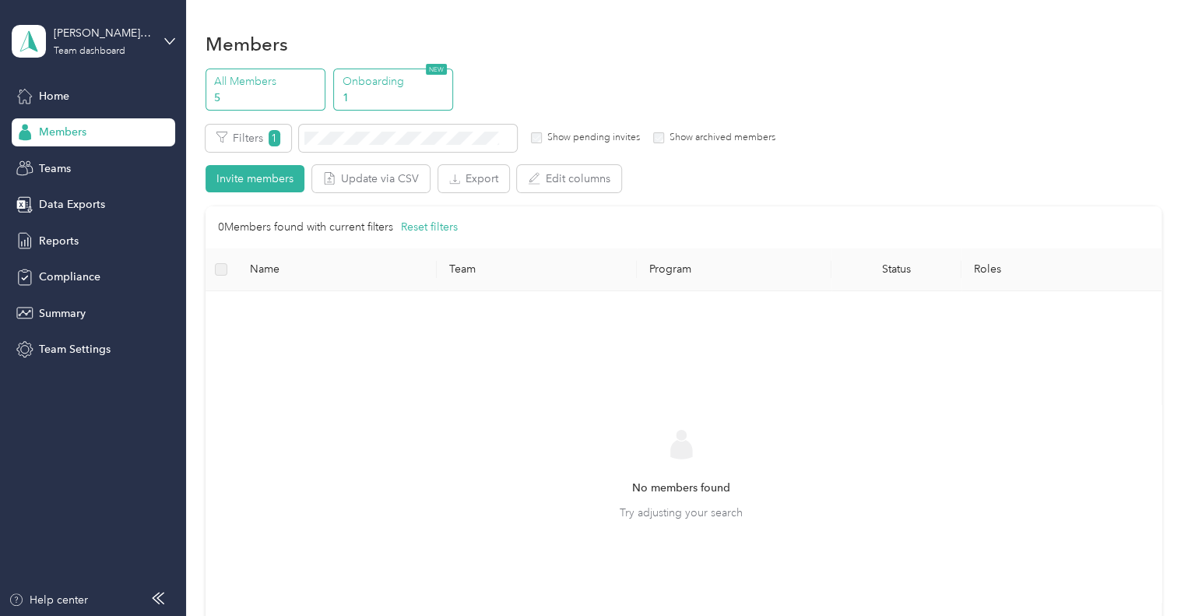
click at [383, 94] on p "1" at bounding box center [395, 98] width 106 height 16
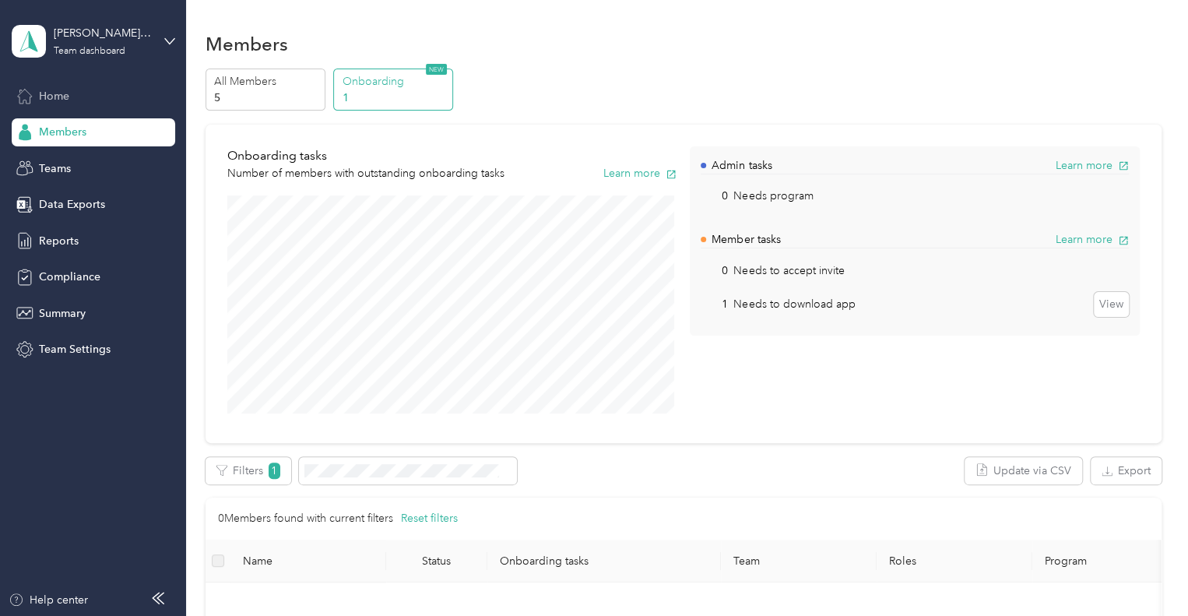
click at [59, 90] on span "Home" at bounding box center [54, 96] width 30 height 16
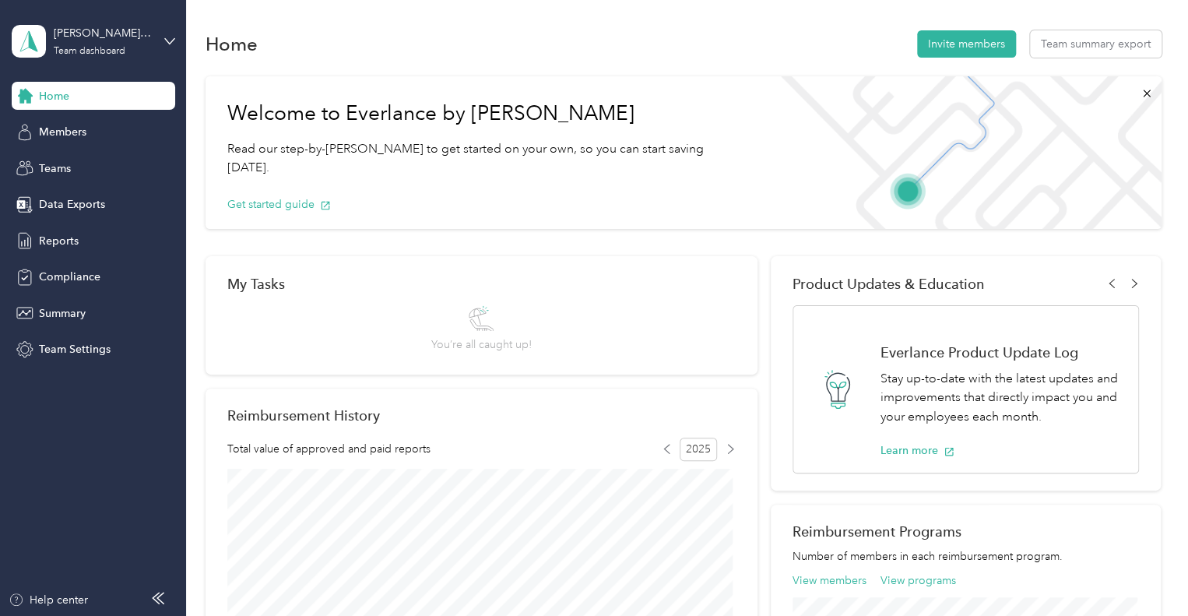
click at [57, 146] on div "Home Members Teams Data Exports Reports Compliance Summary Team Settings" at bounding box center [93, 223] width 163 height 282
click at [58, 136] on span "Members" at bounding box center [62, 132] width 47 height 16
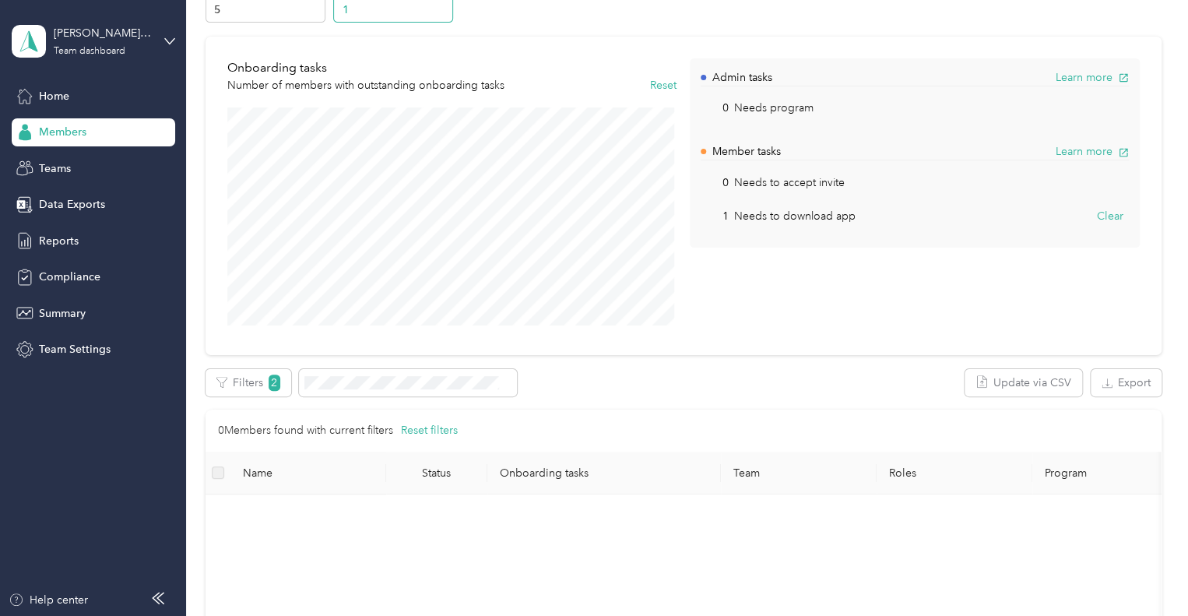
scroll to position [81, 0]
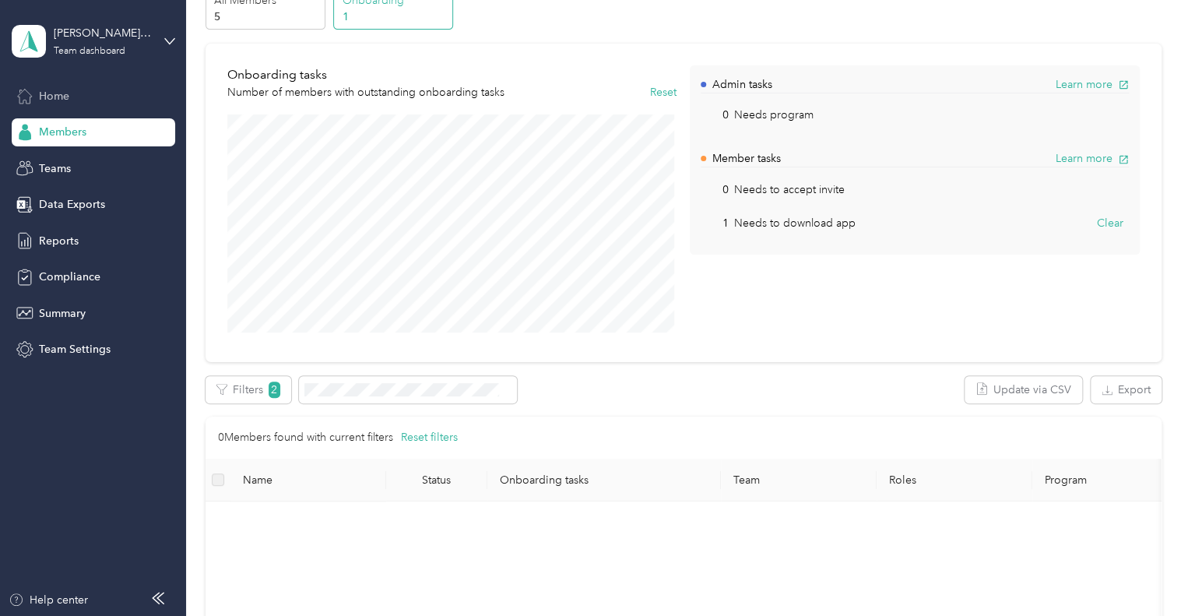
click at [65, 90] on span "Home" at bounding box center [54, 96] width 30 height 16
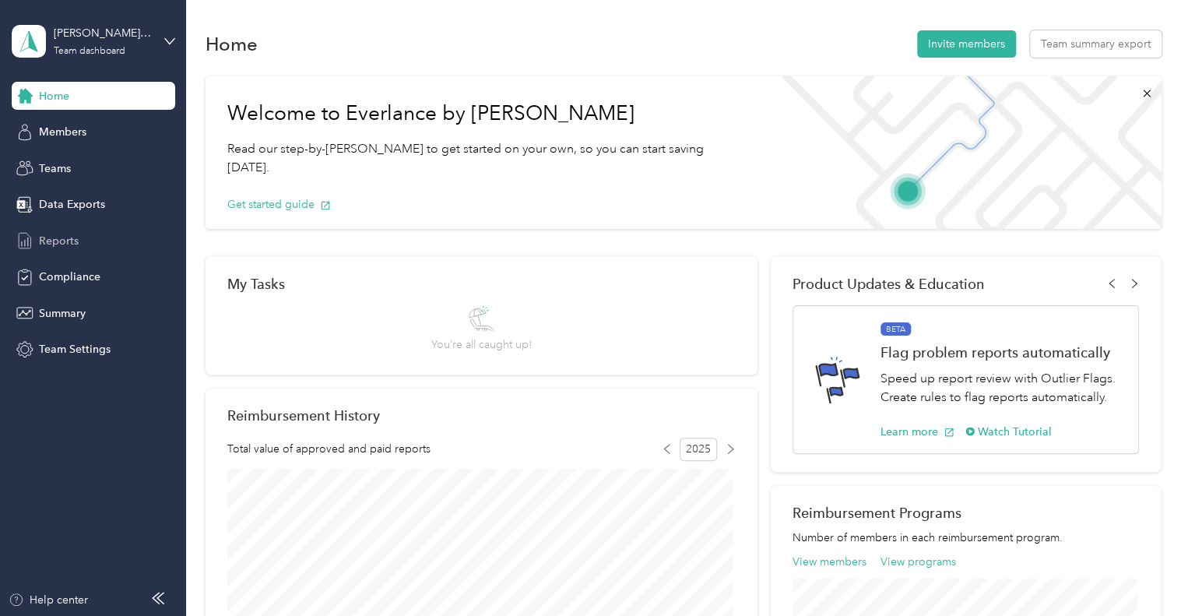
click at [59, 235] on span "Reports" at bounding box center [59, 241] width 40 height 16
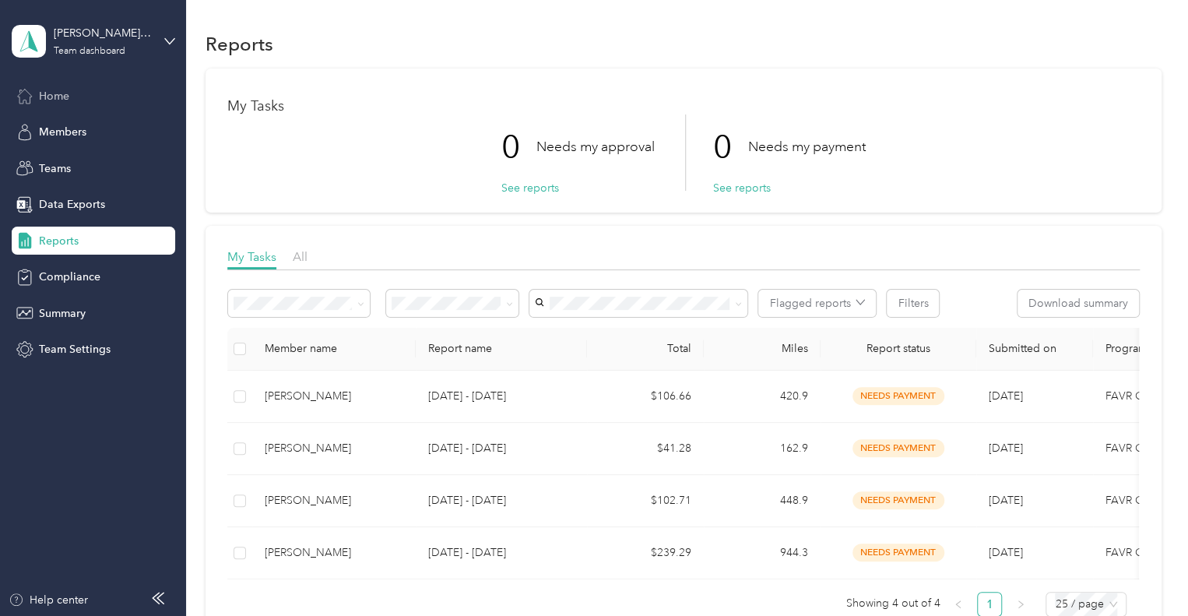
click at [53, 105] on div "Home" at bounding box center [93, 96] width 163 height 28
